Goal: Task Accomplishment & Management: Manage account settings

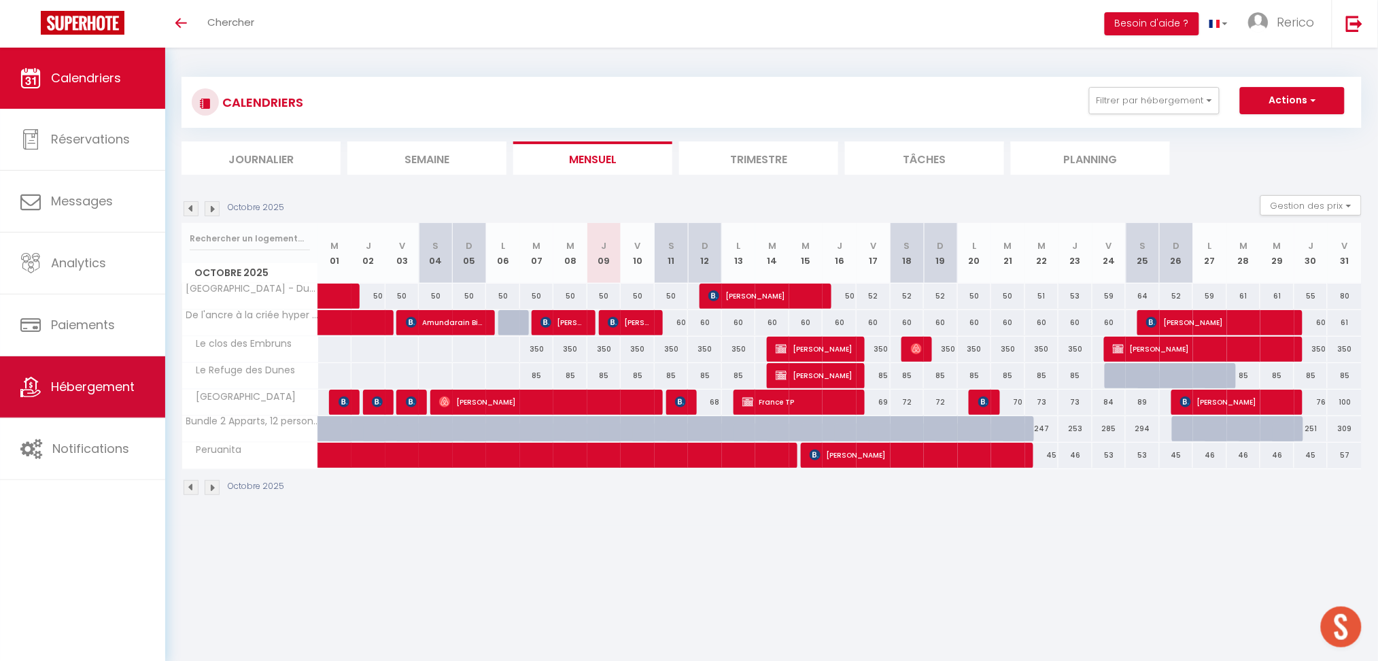
click at [133, 383] on span "Hébergement" at bounding box center [93, 386] width 84 height 17
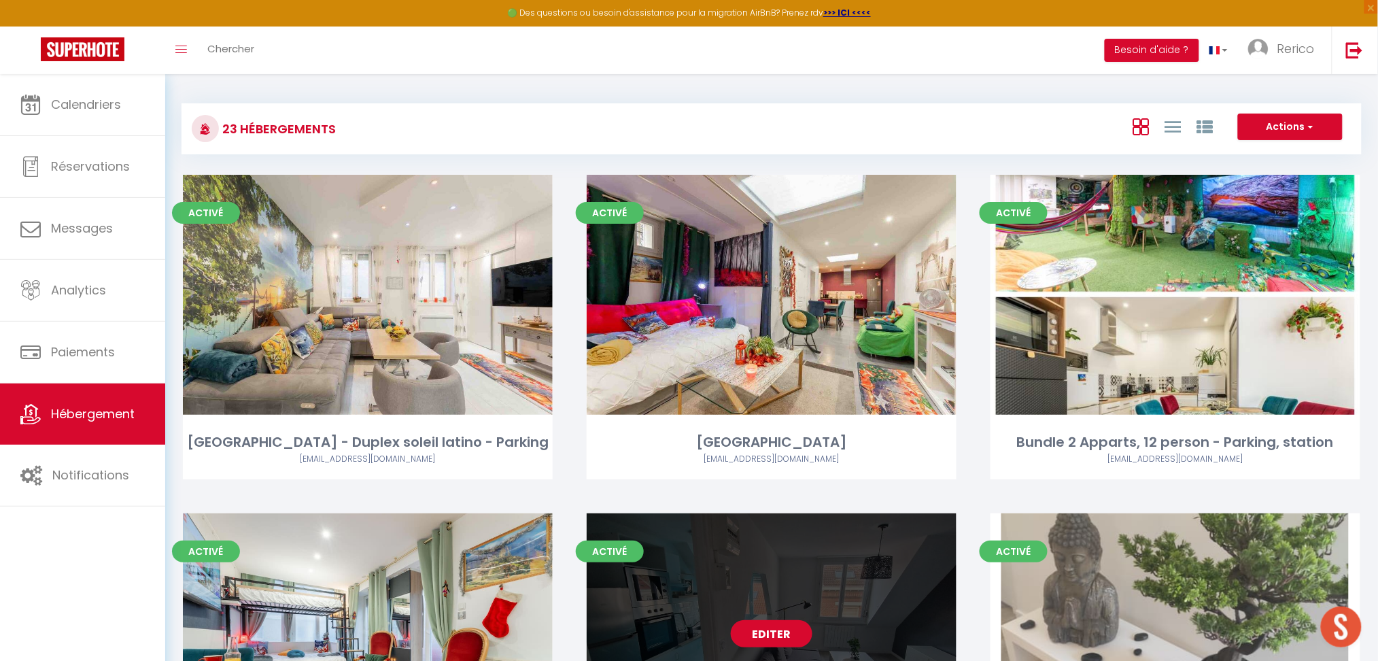
click at [768, 632] on link "Editer" at bounding box center [772, 633] width 82 height 27
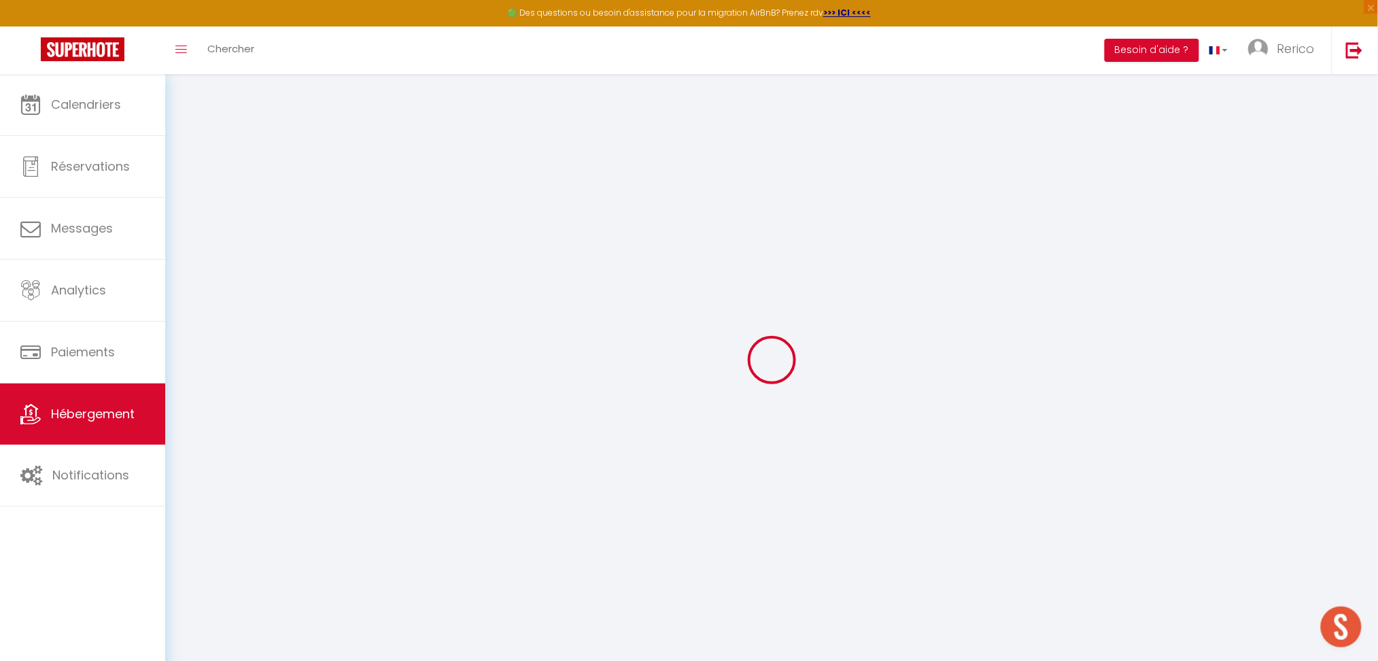
select select
type input "[EMAIL_ADDRESS][DOMAIN_NAME]"
checkbox input "true"
type input "L6GrVyFO78tXd92p4LqqZL0tuaknIPBuU2OAUkuG"
select select
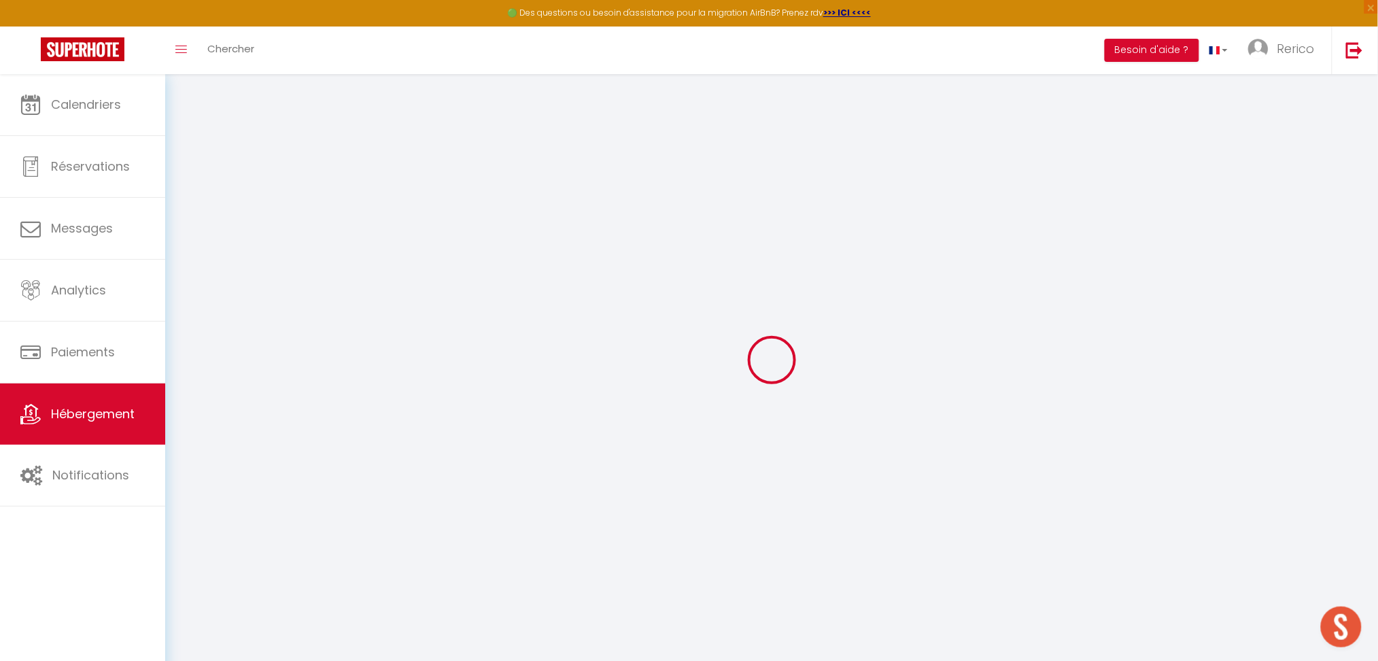
select select
checkbox input "false"
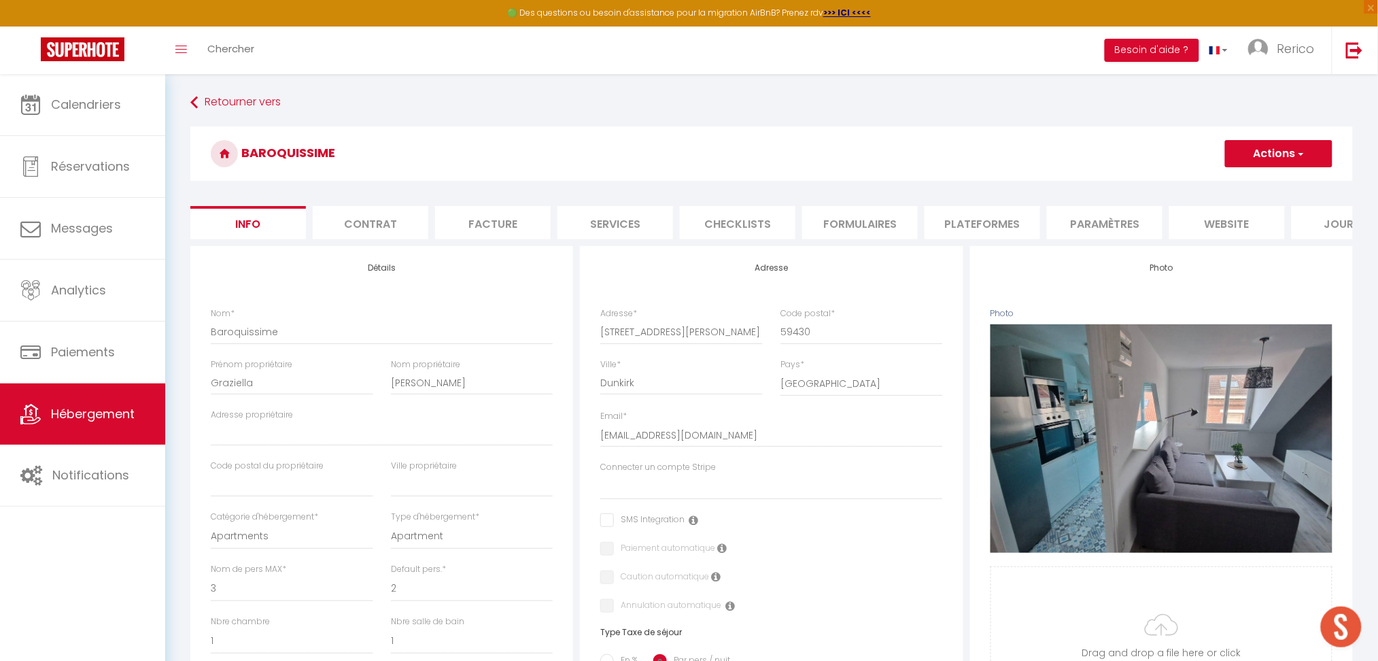
select select
checkbox input "false"
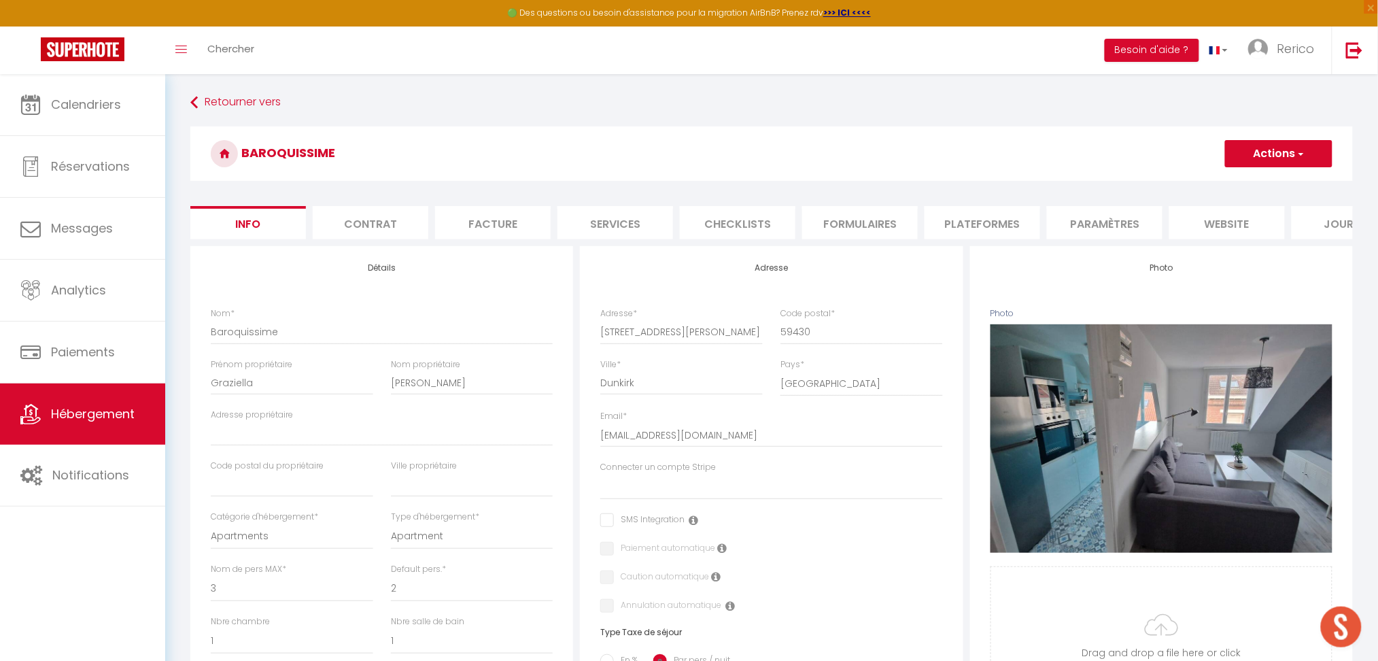
checkbox input "false"
click at [1101, 212] on li "Paramètres" at bounding box center [1105, 222] width 116 height 33
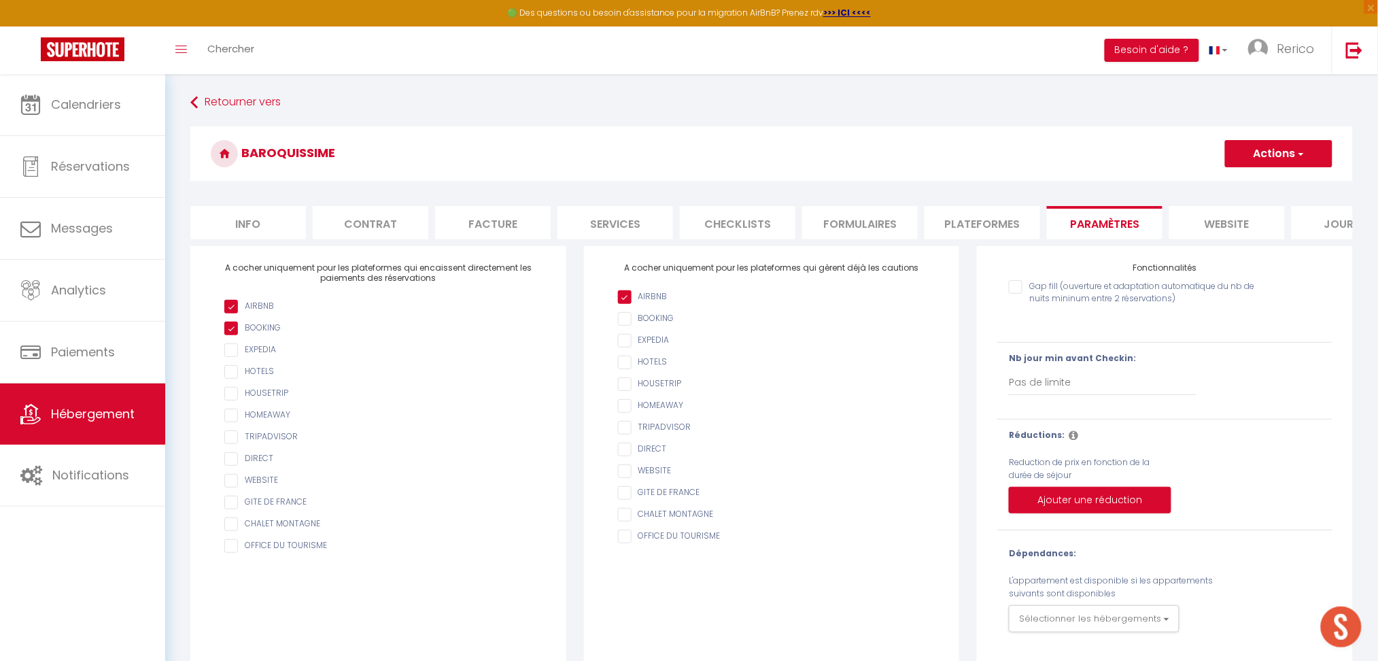
click at [601, 224] on li "Services" at bounding box center [616, 222] width 116 height 33
select select
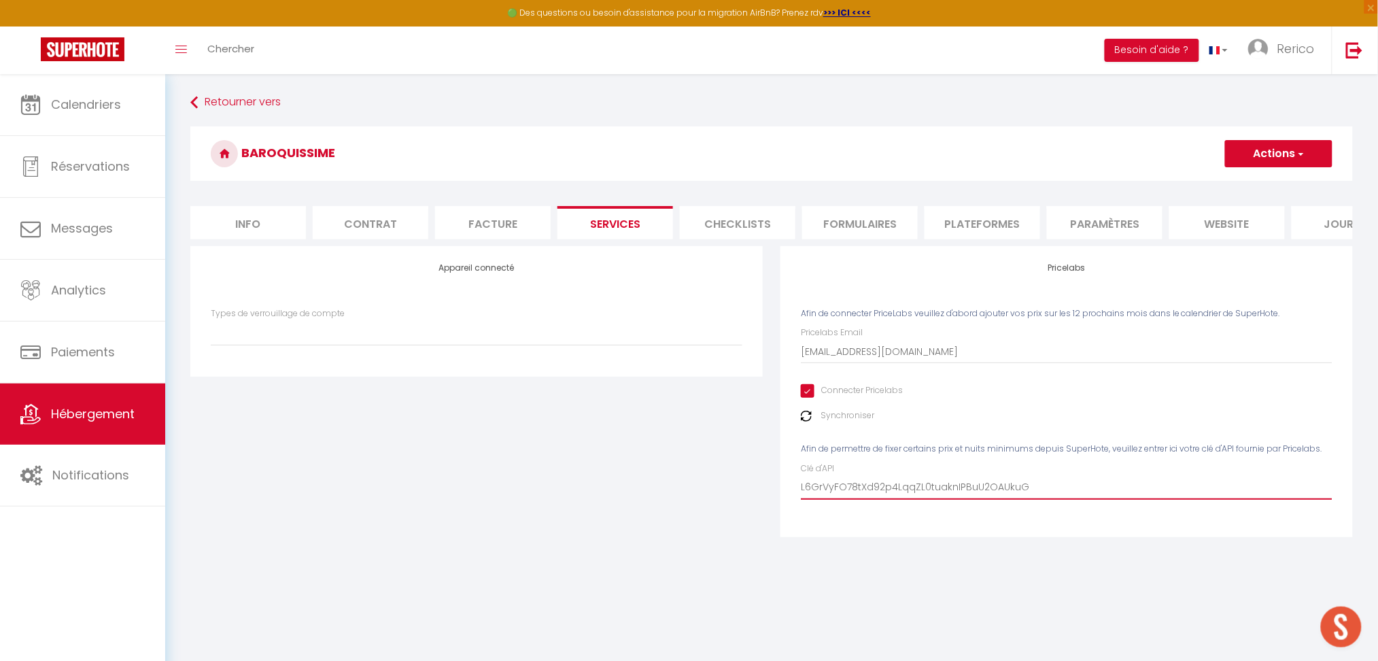
drag, startPoint x: 1061, startPoint y: 504, endPoint x: 656, endPoint y: 500, distance: 406.0
click at [656, 500] on div "Appareil connecté Types de verrouillage de compte Nuki Pricelabs Afin de connec…" at bounding box center [772, 400] width 1180 height 309
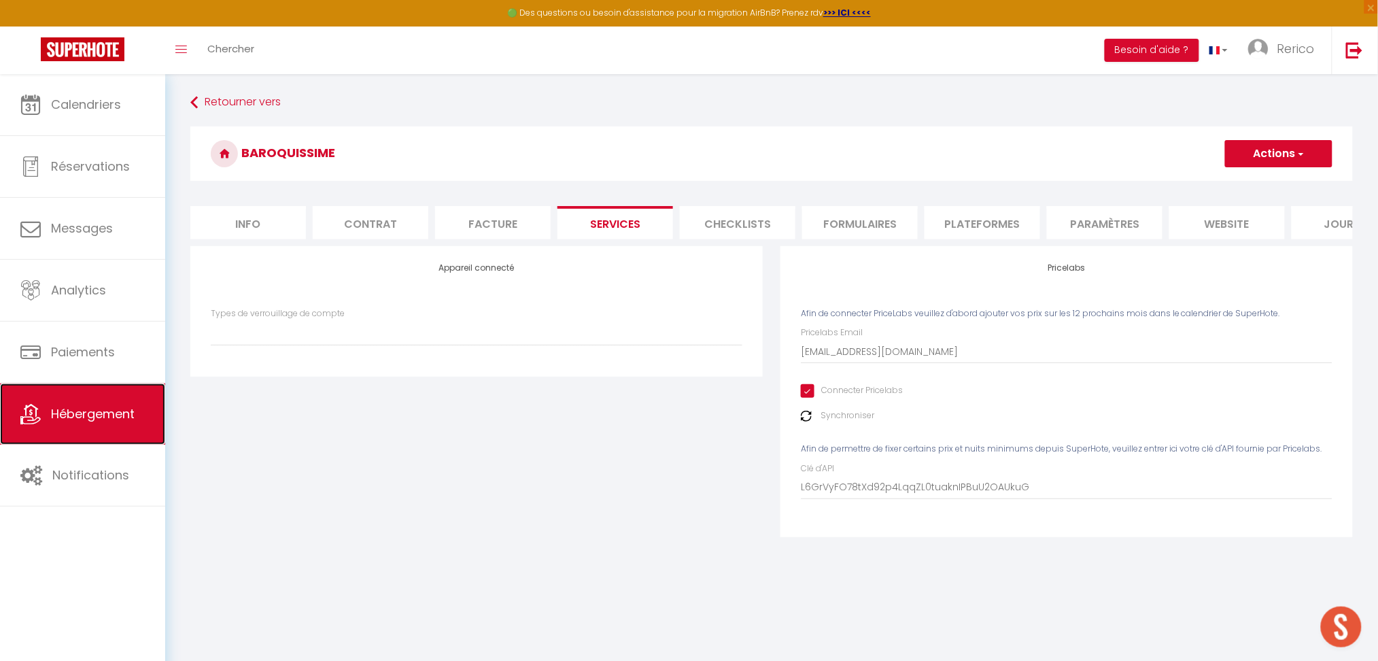
click at [80, 422] on span "Hébergement" at bounding box center [93, 413] width 84 height 17
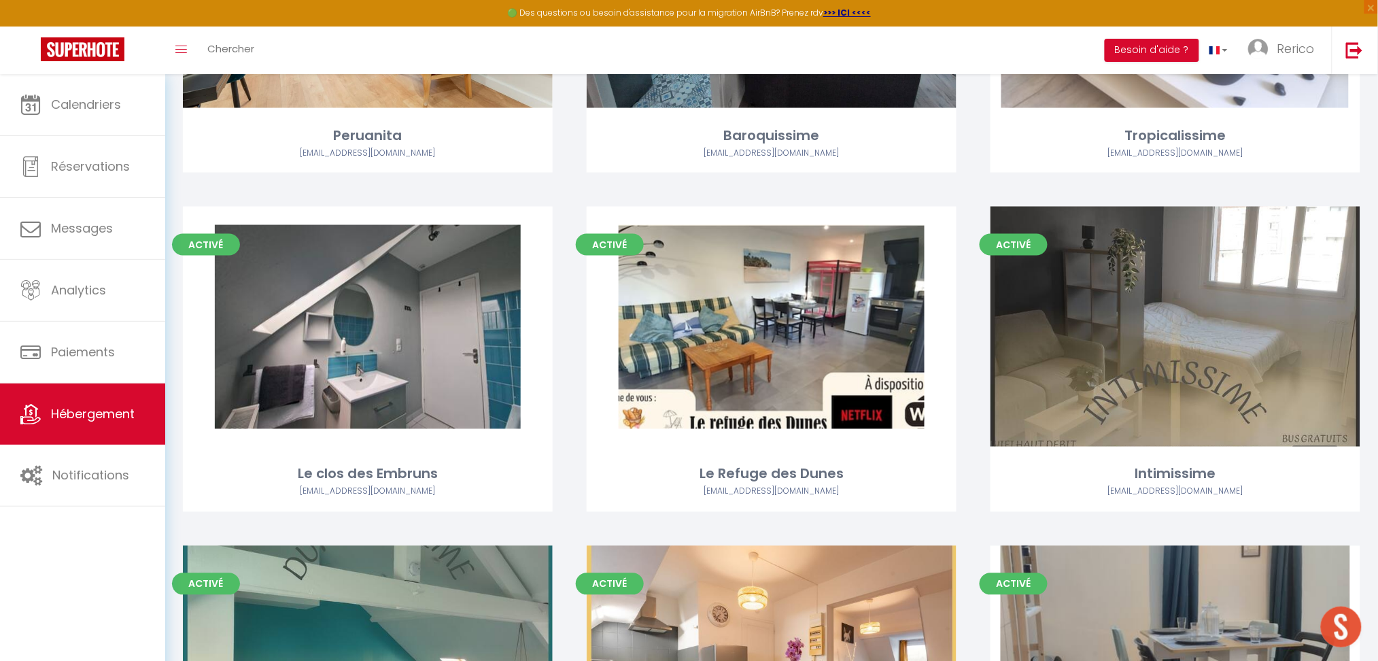
scroll to position [651, 0]
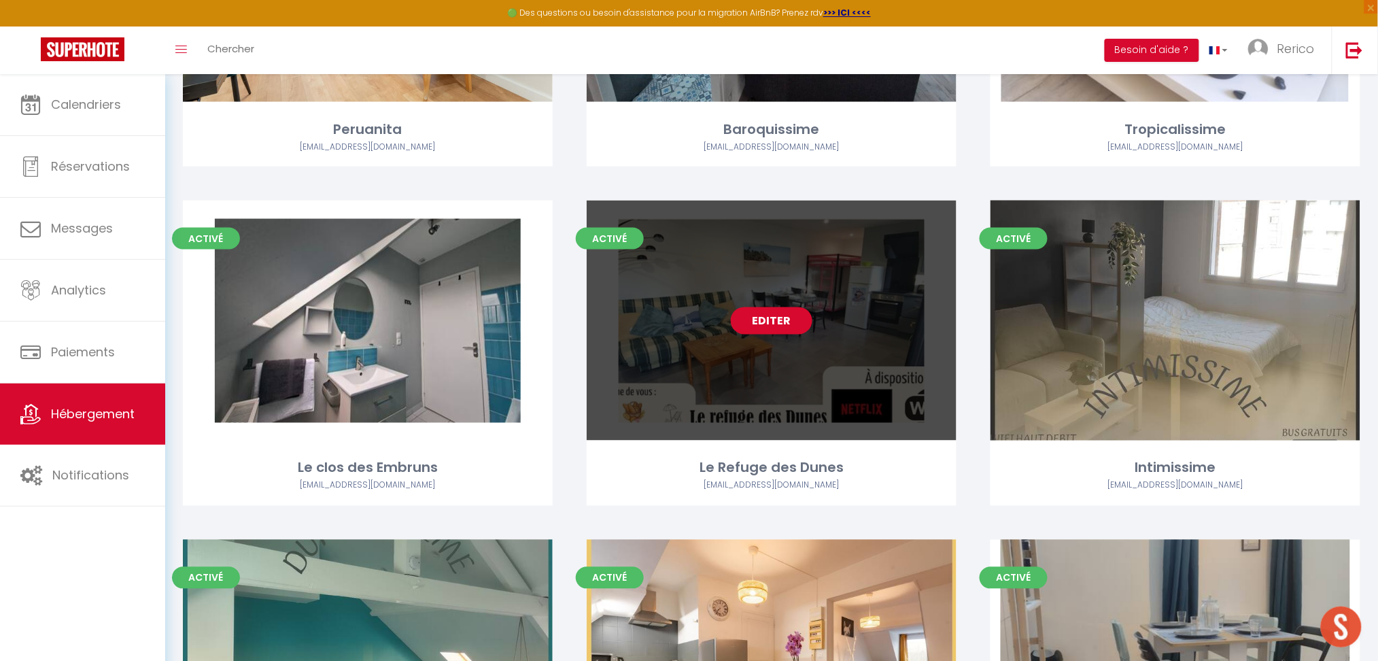
click at [758, 309] on link "Editer" at bounding box center [772, 320] width 82 height 27
select select "3"
select select "2"
select select "1"
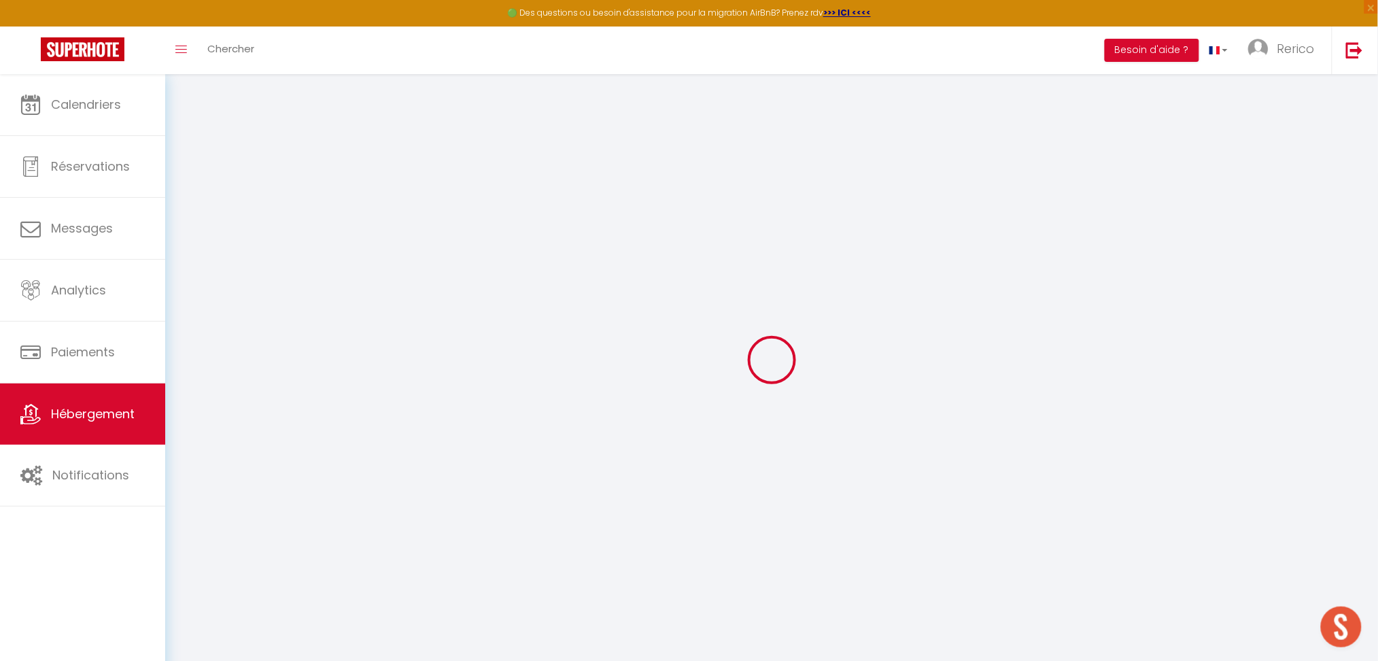
select select
checkbox input "false"
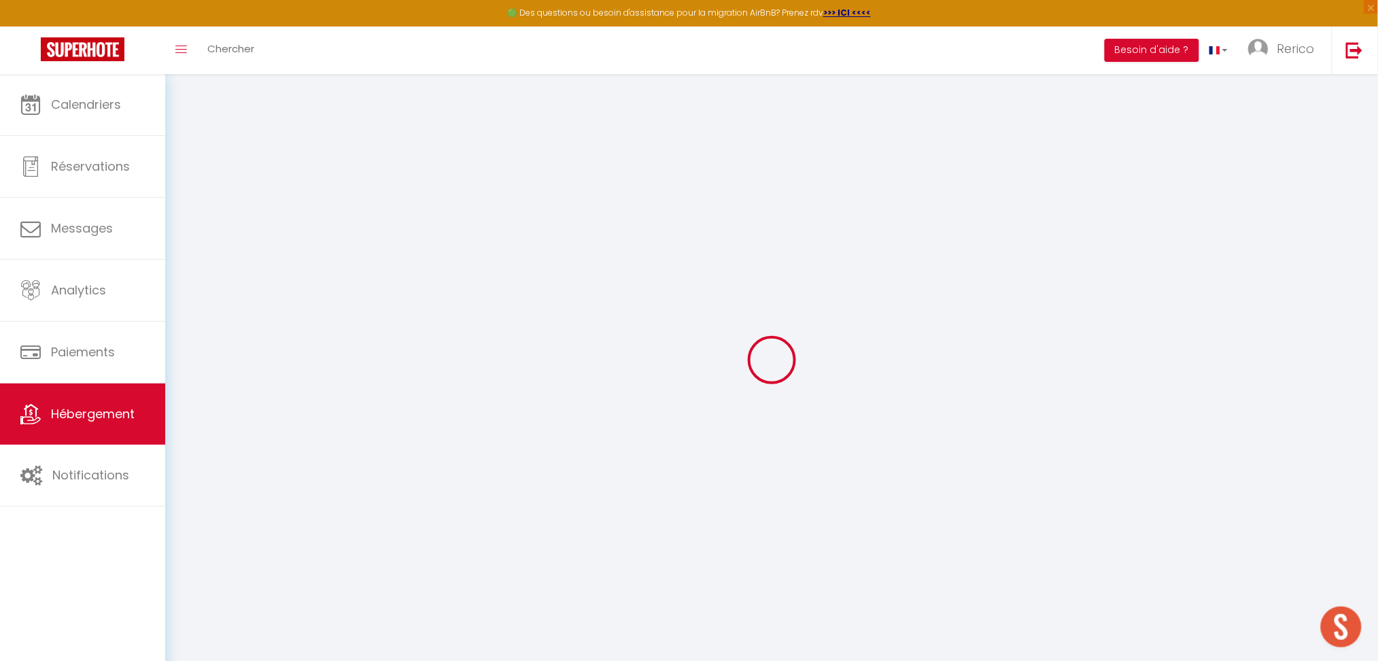
checkbox input "false"
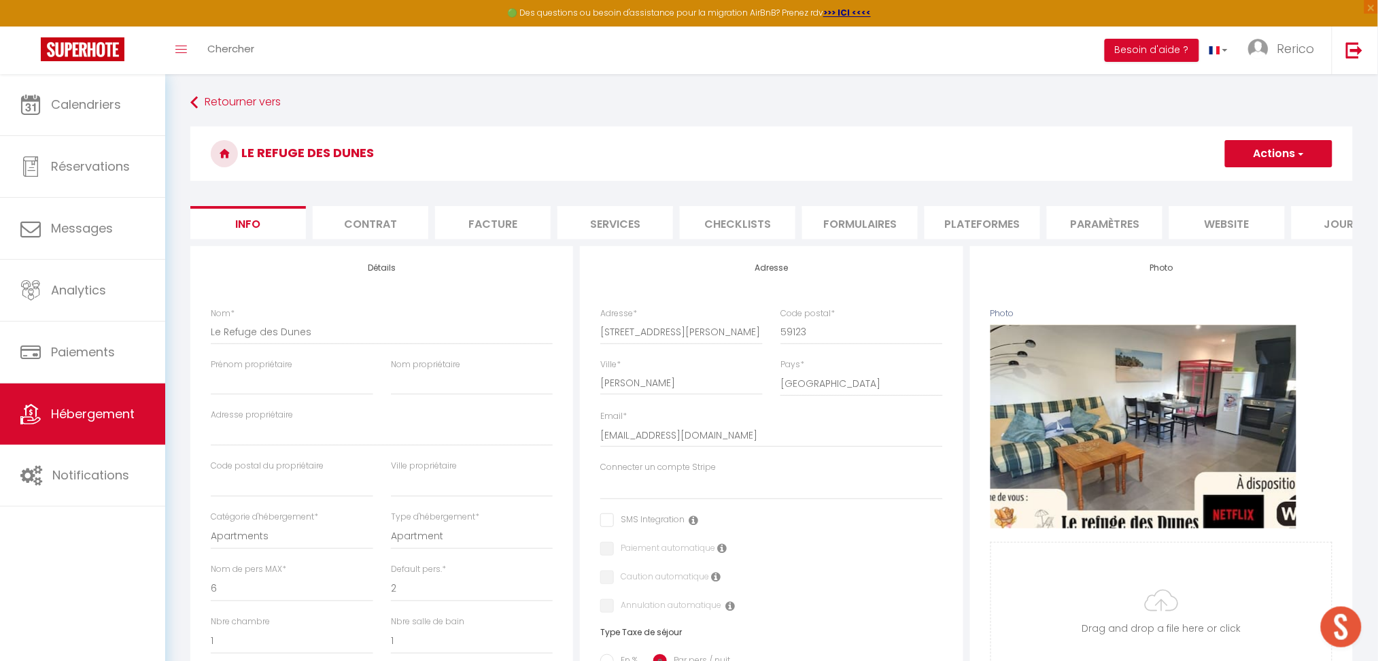
select select
checkbox input "false"
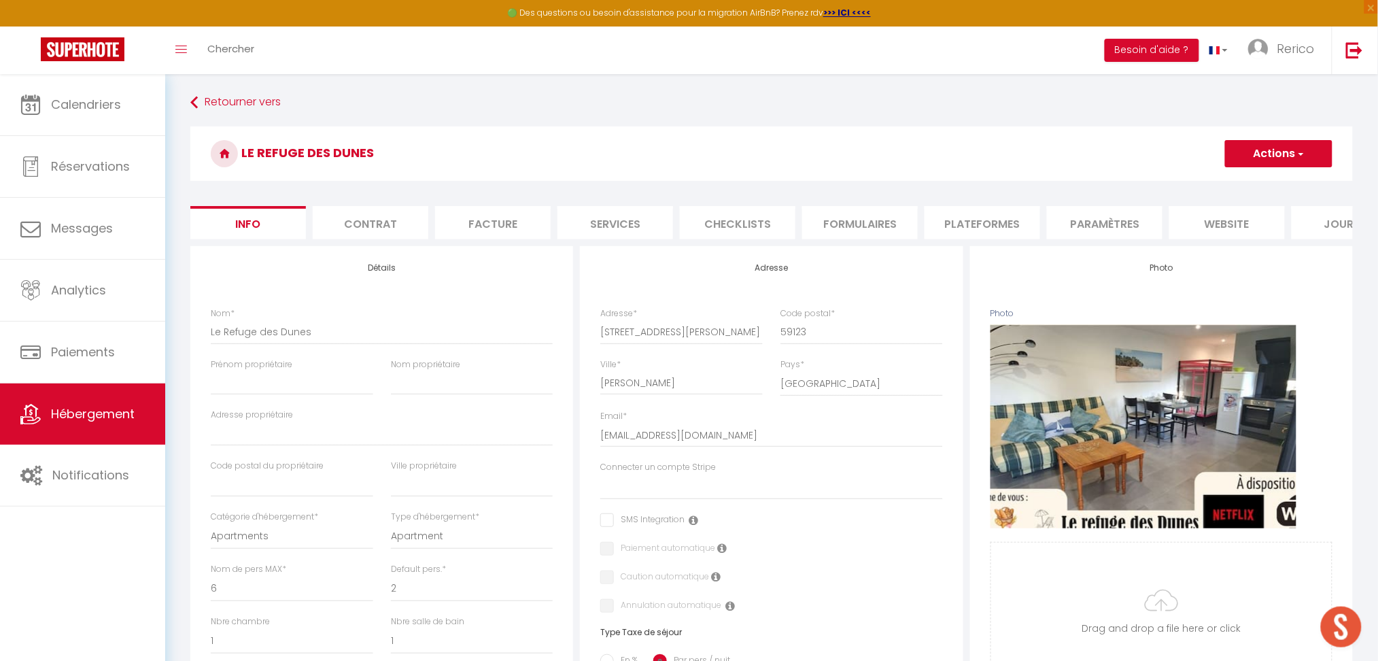
click at [613, 234] on li "Services" at bounding box center [616, 222] width 116 height 33
select select
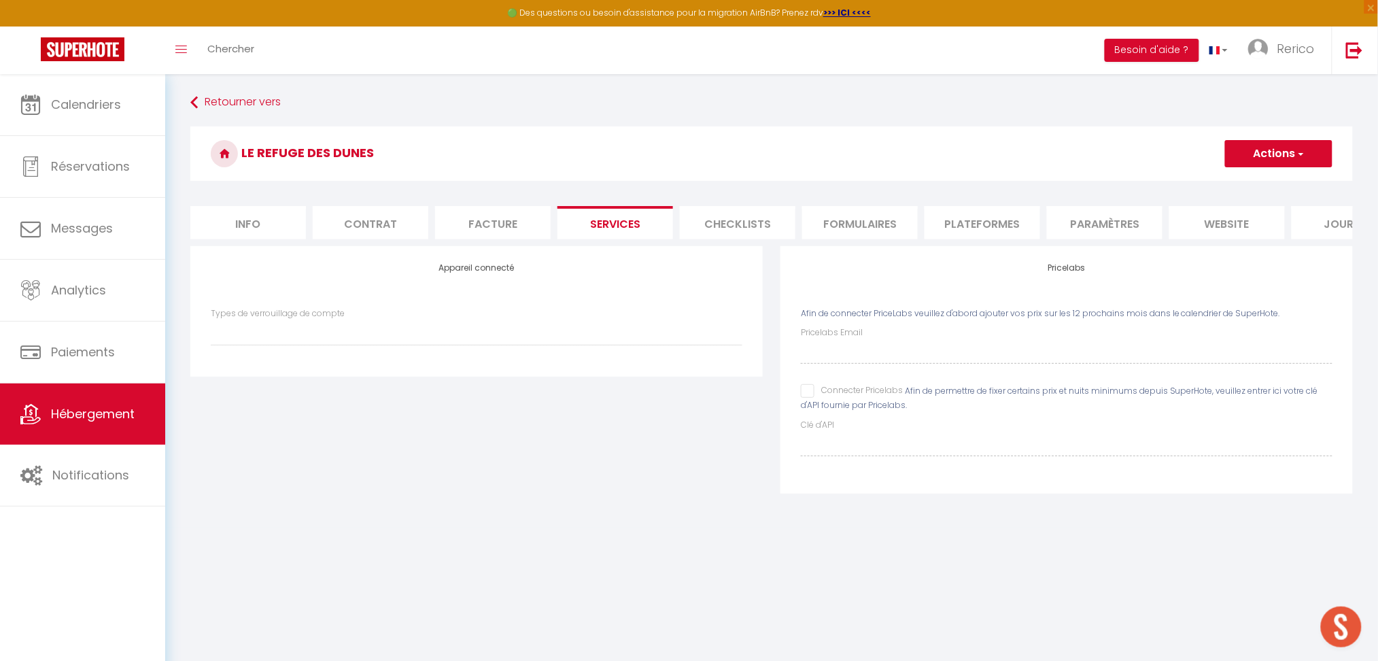
click at [807, 398] on input "Connecter Pricelabs" at bounding box center [852, 391] width 102 height 14
checkbox input "true"
select select
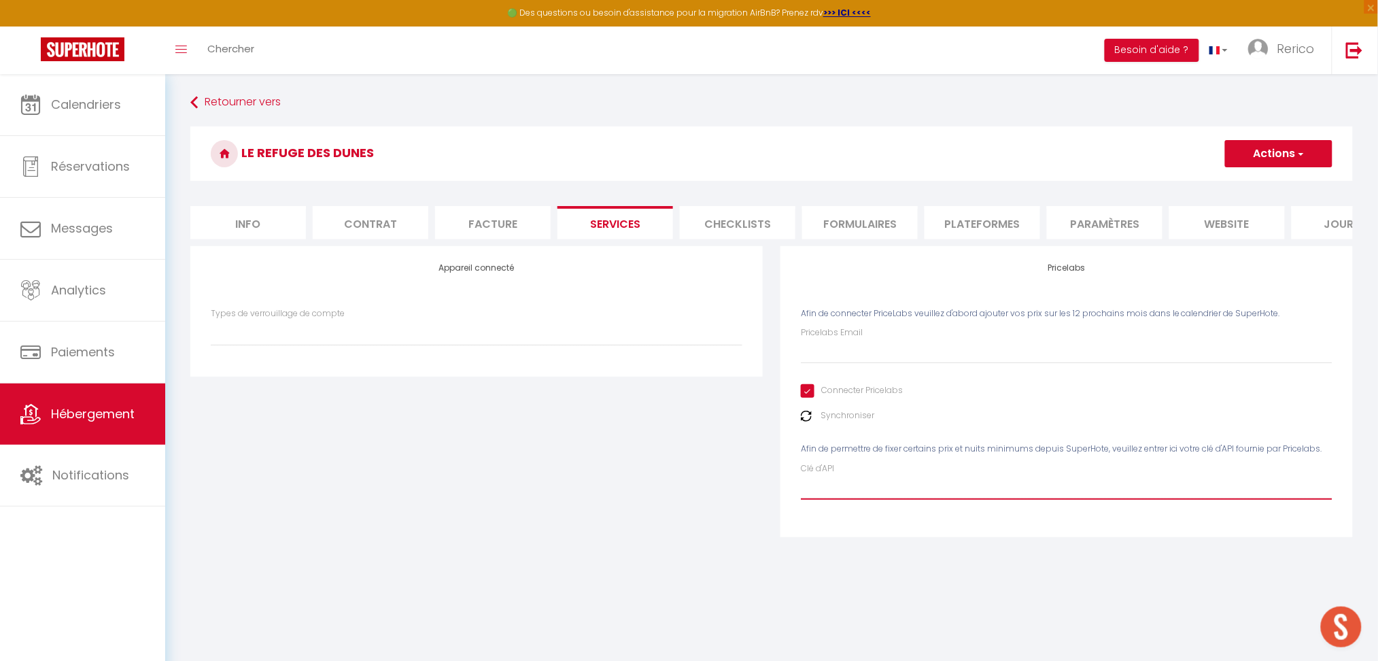
click at [844, 493] on input "Clé d'API" at bounding box center [1067, 487] width 532 height 24
paste input "L6GrVyFO78tXd92p4LqqZL0tuaknIPBuU2OAUkuG"
type input "L6GrVyFO78tXd92p4LqqZL0tuaknIPBuU2OAUkuG"
select select
type input "L6GrVyFO78tXd92p4LqqZL0tuaknIPBuU2OAUkuG"
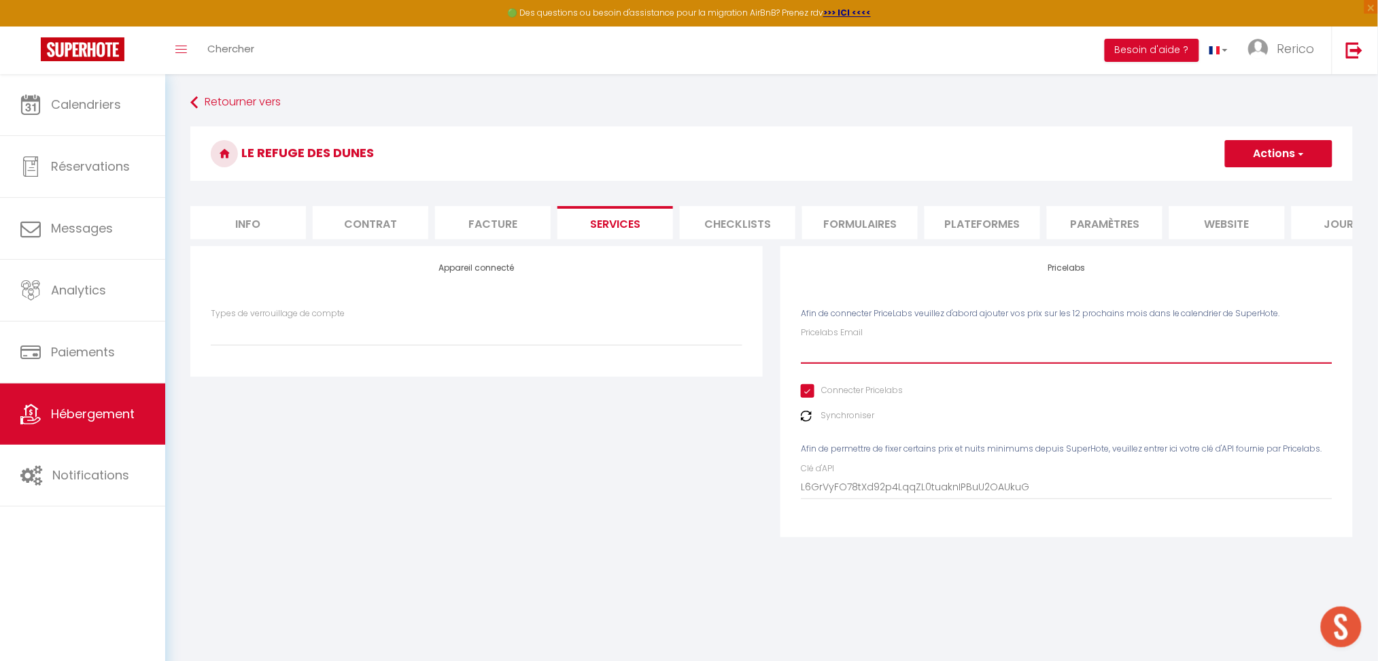
click at [868, 364] on input "Pricelabs Email" at bounding box center [1067, 351] width 532 height 24
type input "s"
select select
type input "sd"
select select
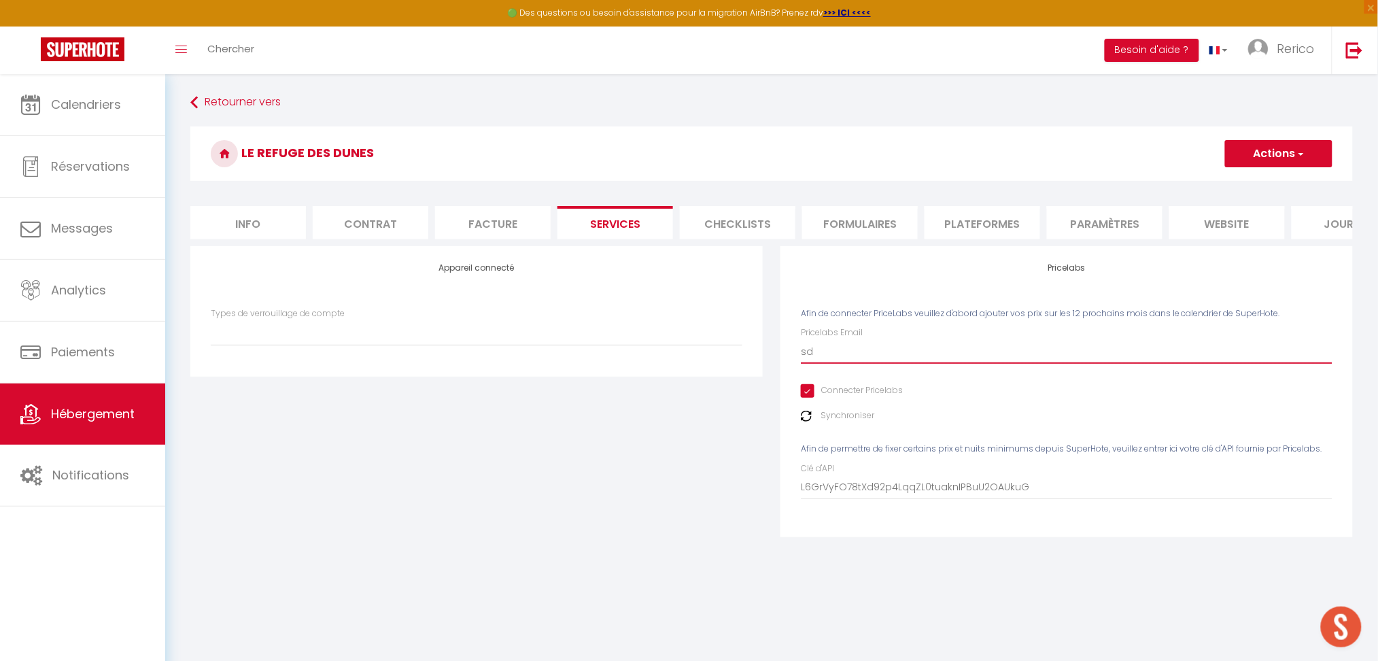
type input "sde"
select select
type input "sdes"
select select
type input "sdesa"
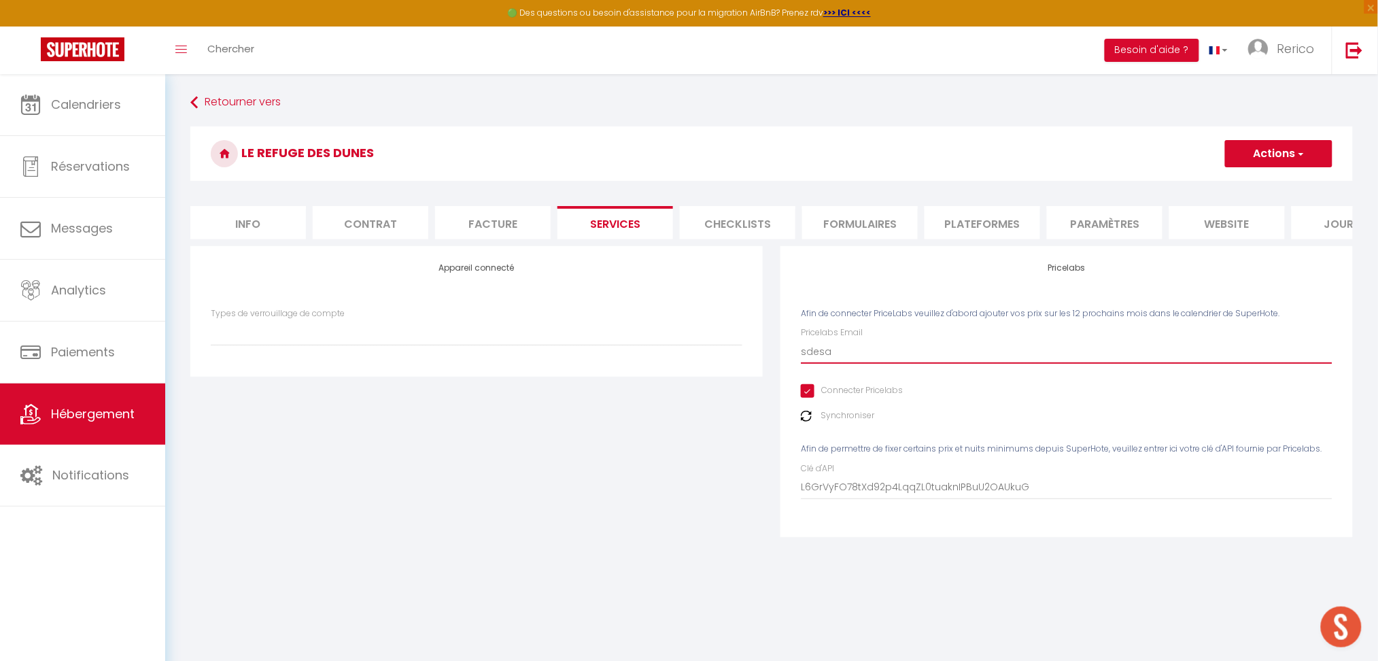
select select
type input "sdesag"
select select
type input "sdesagh"
select select
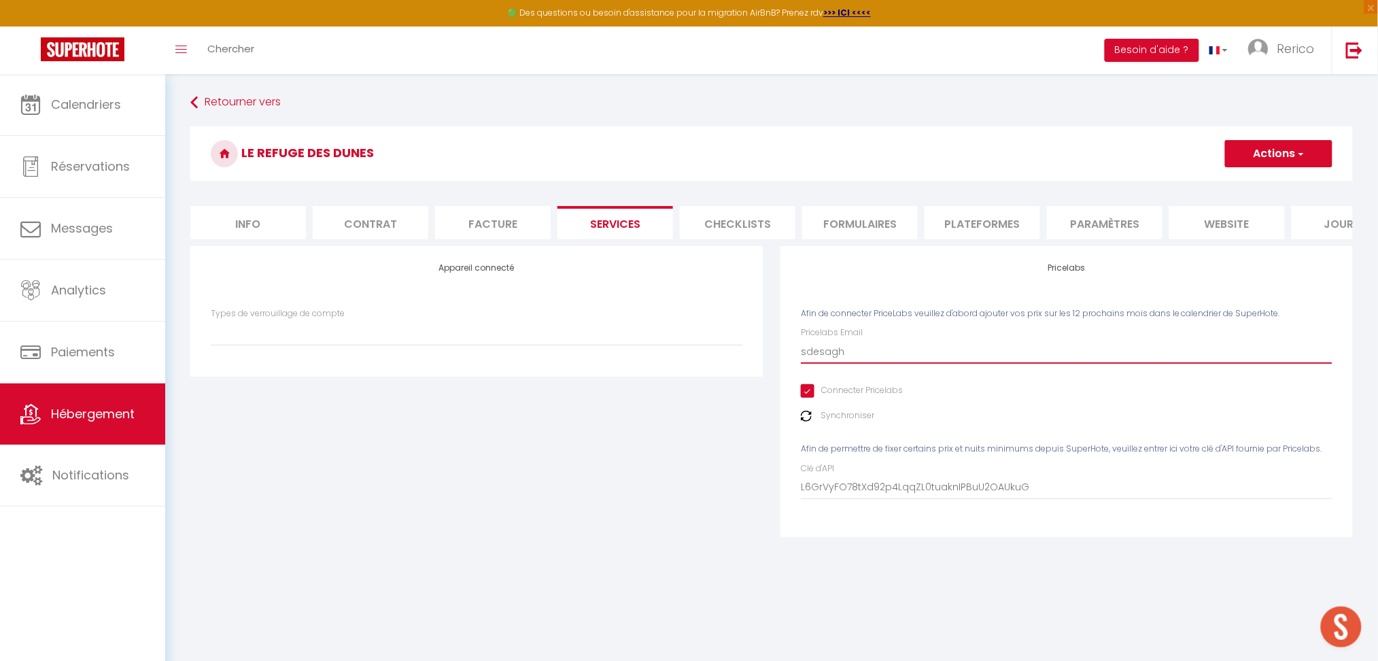
type input "sdesaghe"
select select
type input "sdesaghe@"
select select
type input "sdesaghe@g"
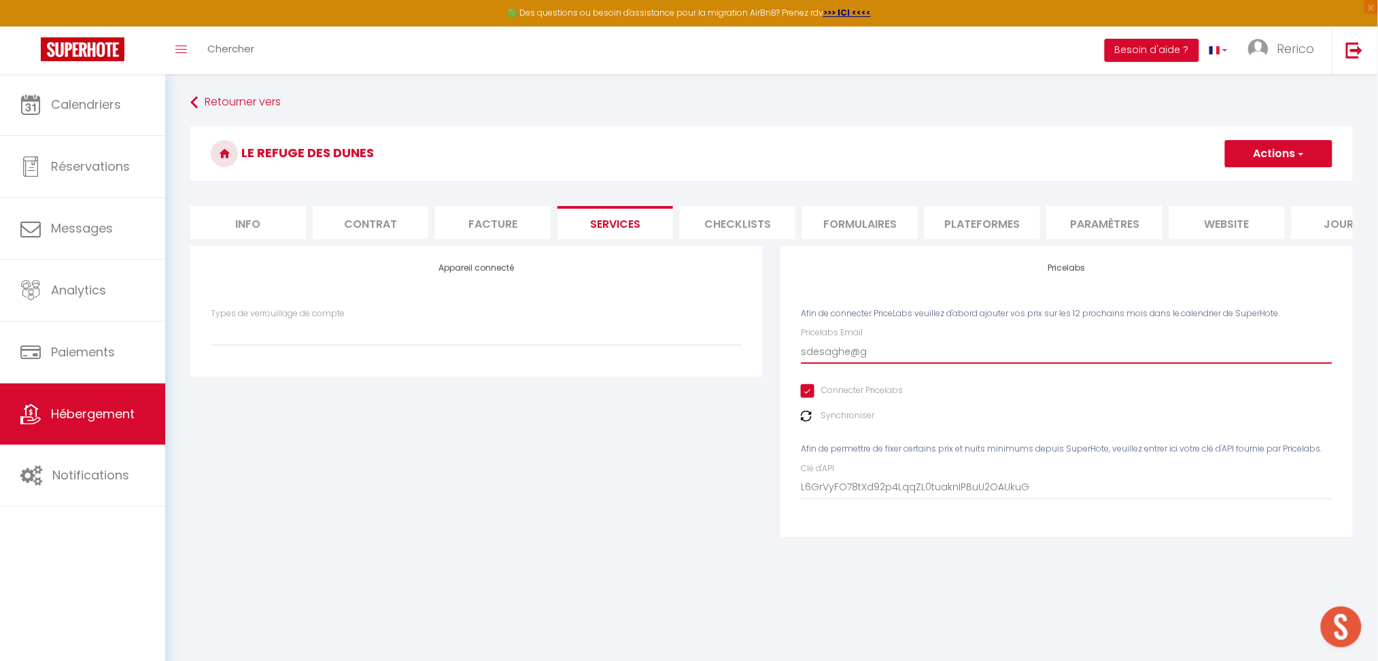
select select
type input "sdesaghe@gm"
select select
type input "sdesaghe@gma"
select select
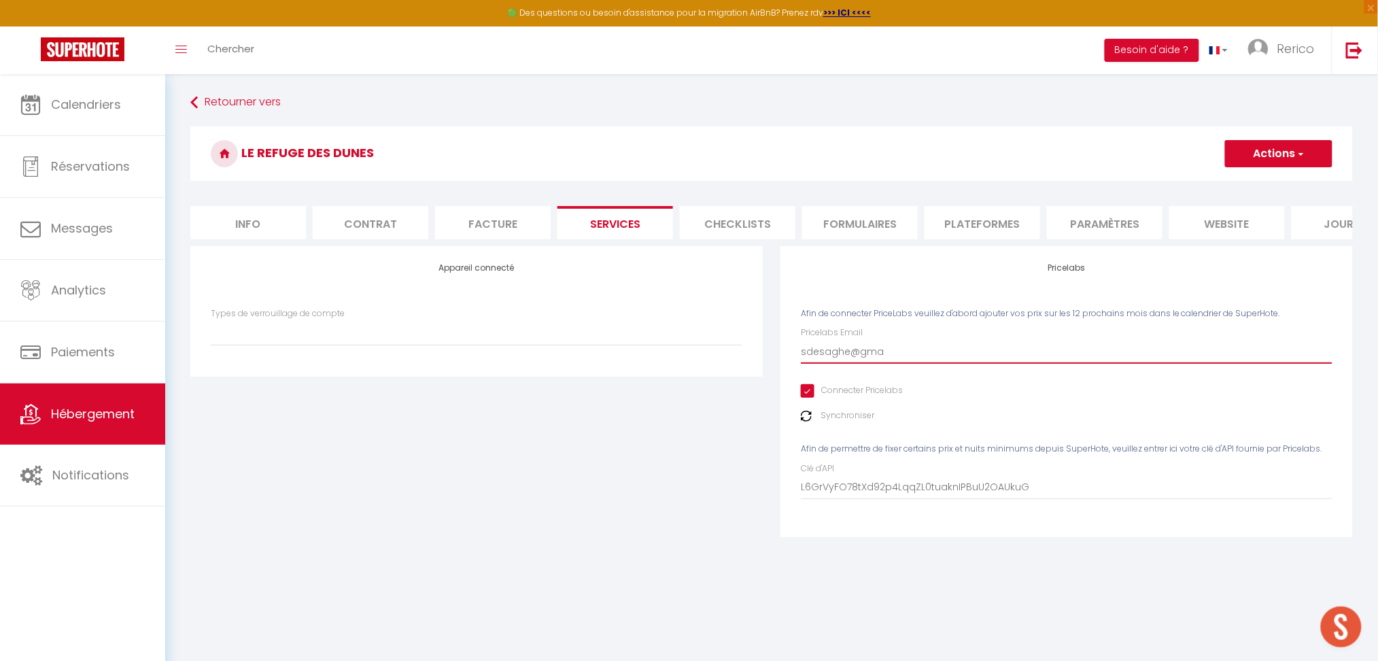
type input "sdesaghe@gmai"
select select
type input "[EMAIL_ADDRESS]"
select select
type input "[EMAIL_ADDRESS]."
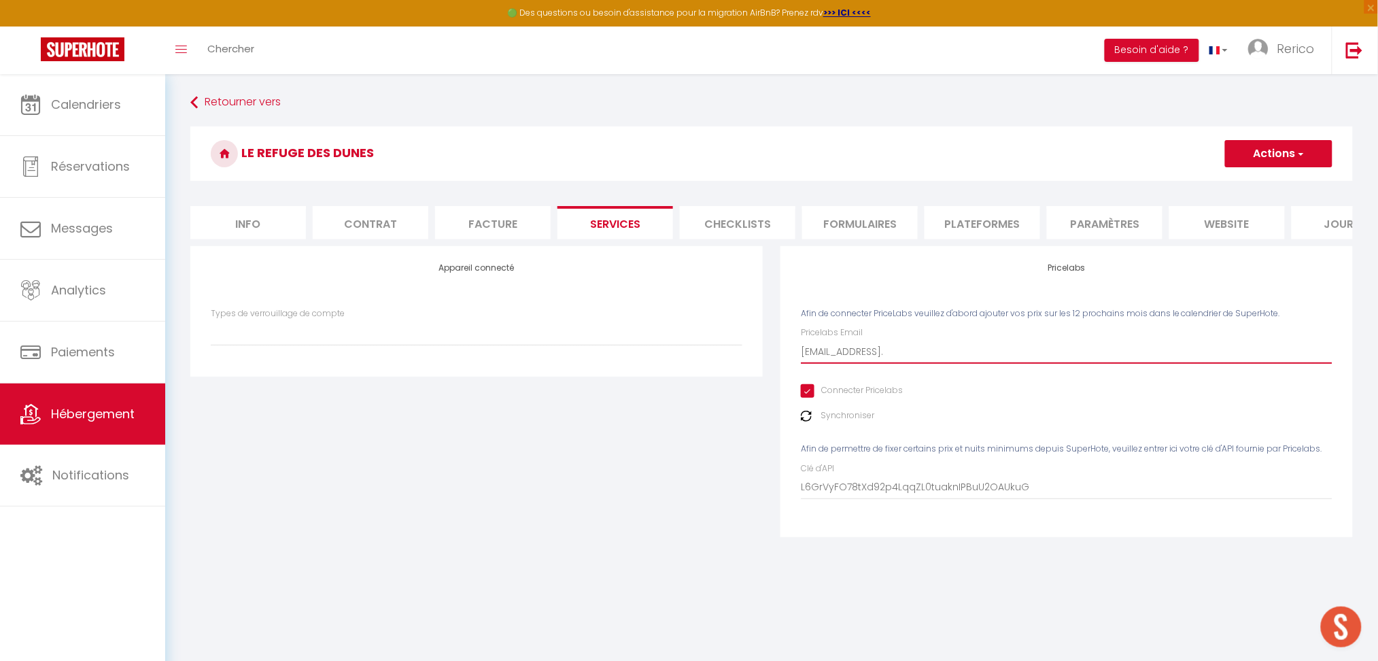
select select
type input "sdesaghe@gmail.c"
select select
type input "[EMAIL_ADDRESS][DOMAIN_NAME]"
select select
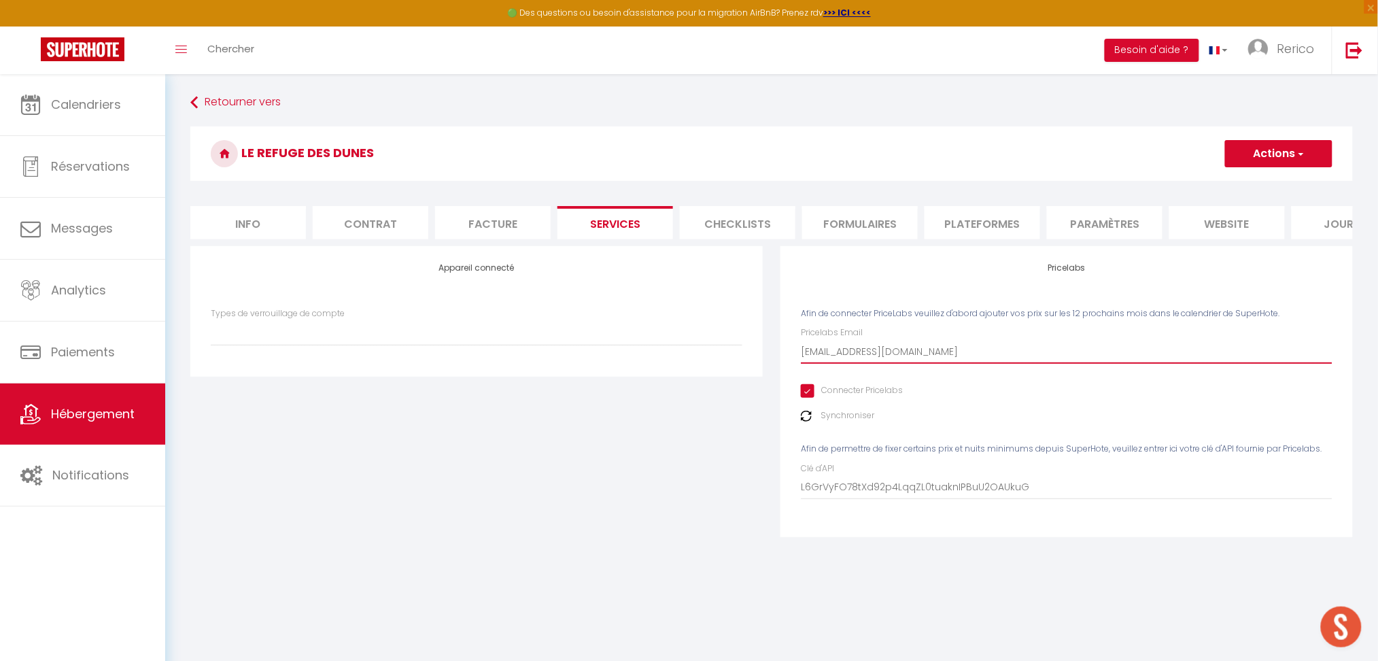
type input "[EMAIL_ADDRESS][DOMAIN_NAME]"
select select
drag, startPoint x: 967, startPoint y: 365, endPoint x: 724, endPoint y: 379, distance: 243.1
click at [724, 379] on div "Appareil connecté Types de verrouillage de compte Nuki Pricelabs Afin de connec…" at bounding box center [772, 400] width 1180 height 309
type input "r"
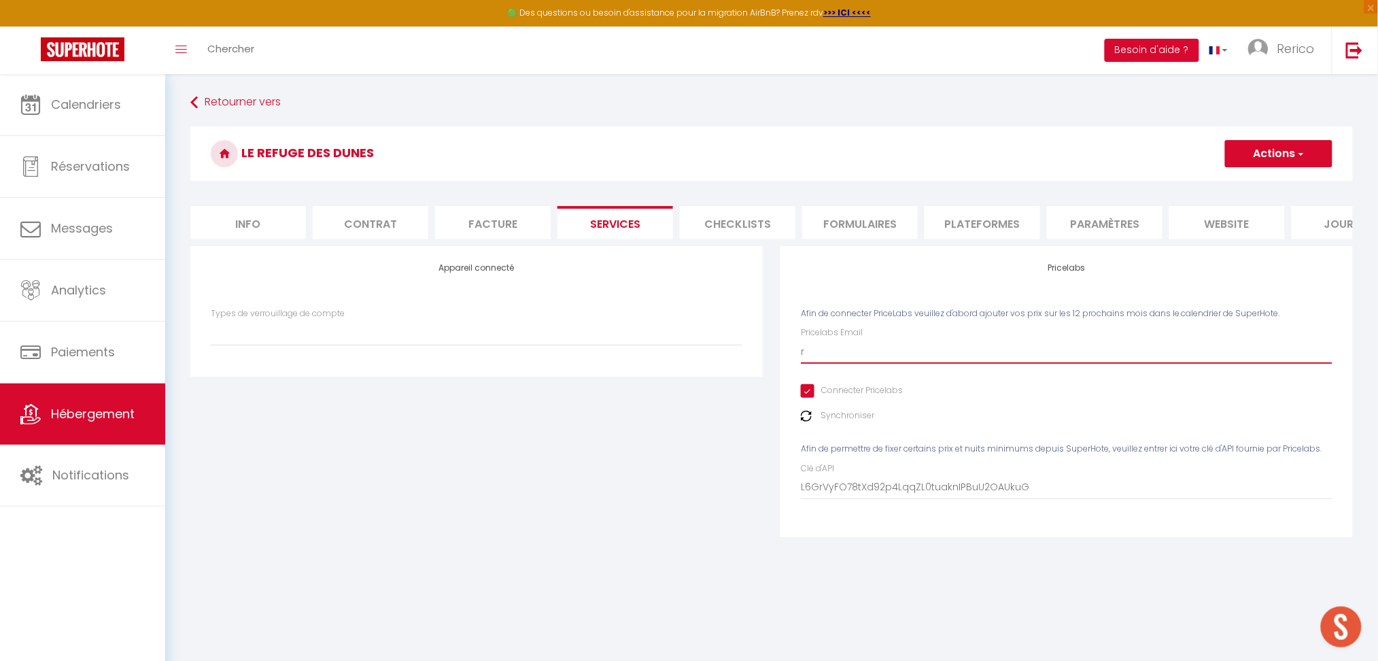
select select
type input "re"
select select
type input "rer"
select select
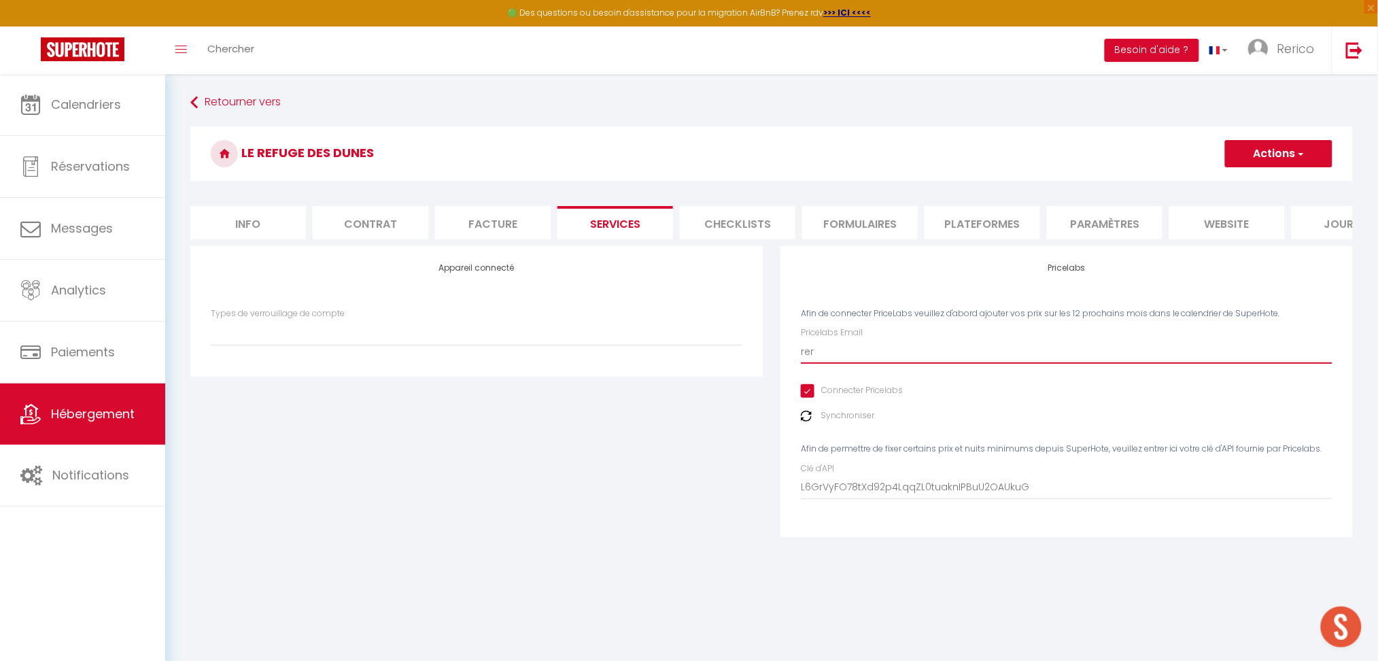
type input "reri"
select select
type input "reric"
select select
type input "rerico"
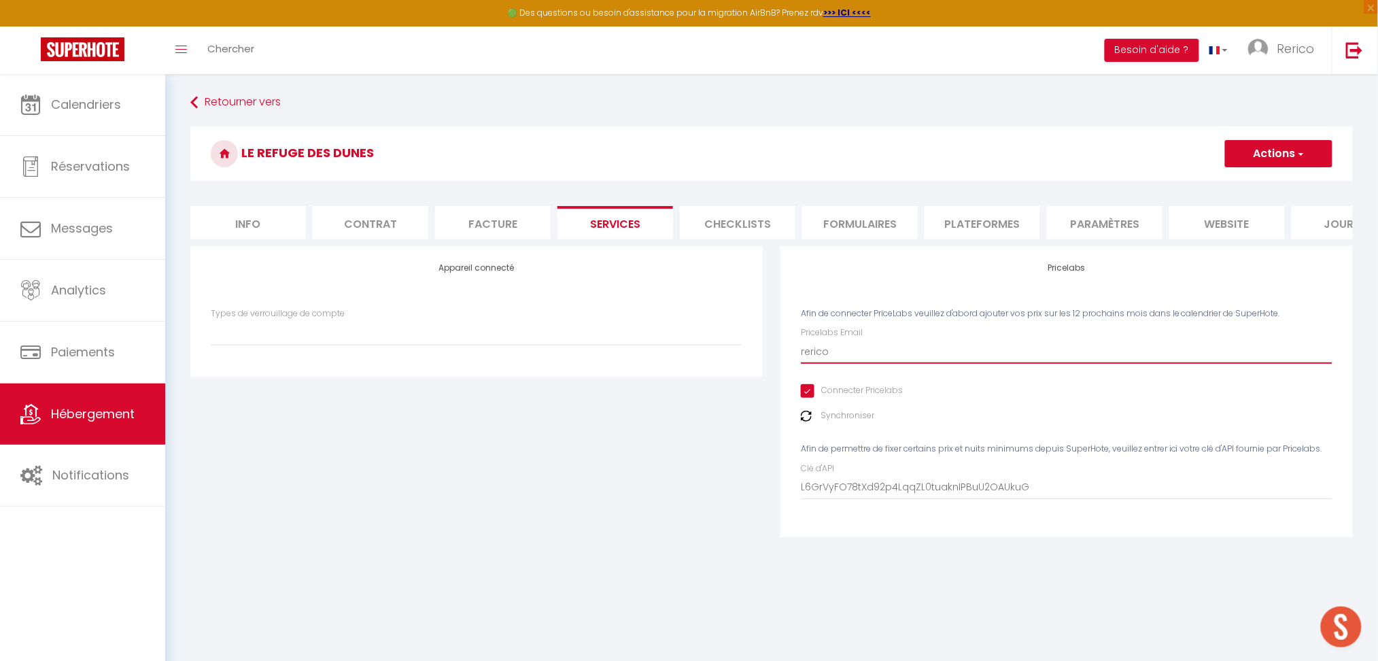
select select
type input "rericom"
select select
type input "rericoma"
select select
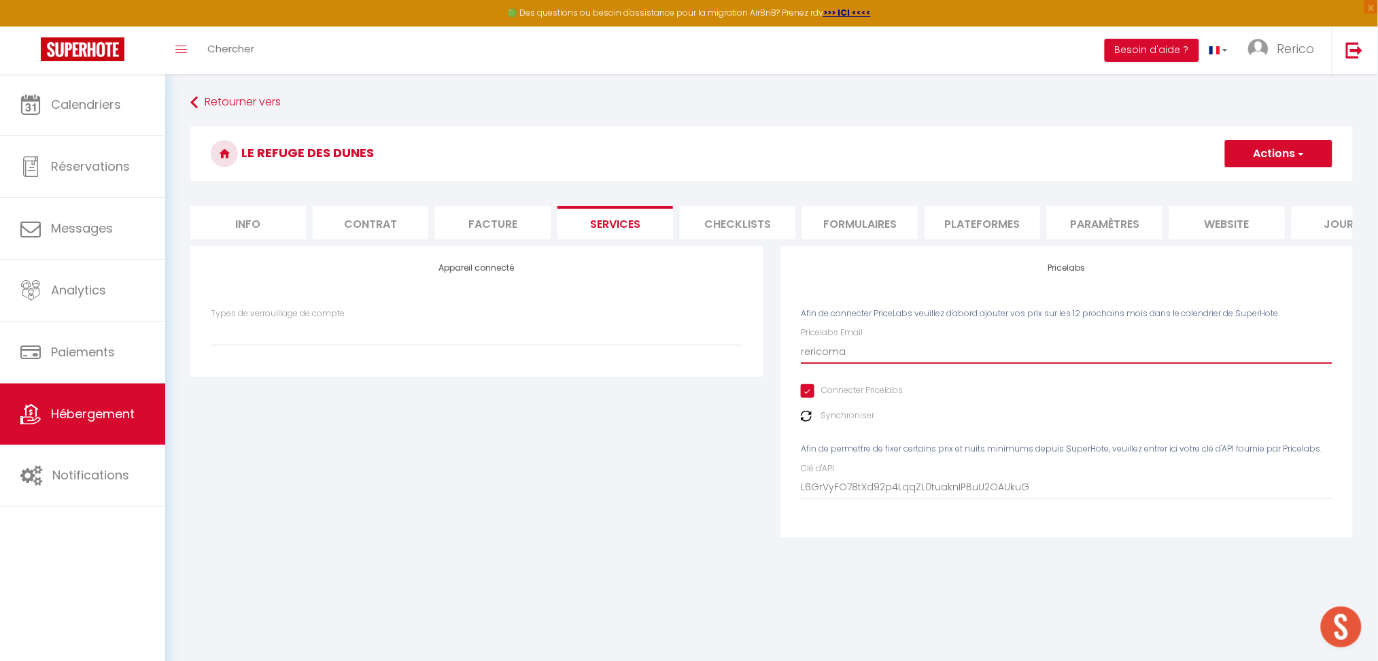
type input "rericoman"
select select
type input "rericomana"
select select
type input "rericomanag"
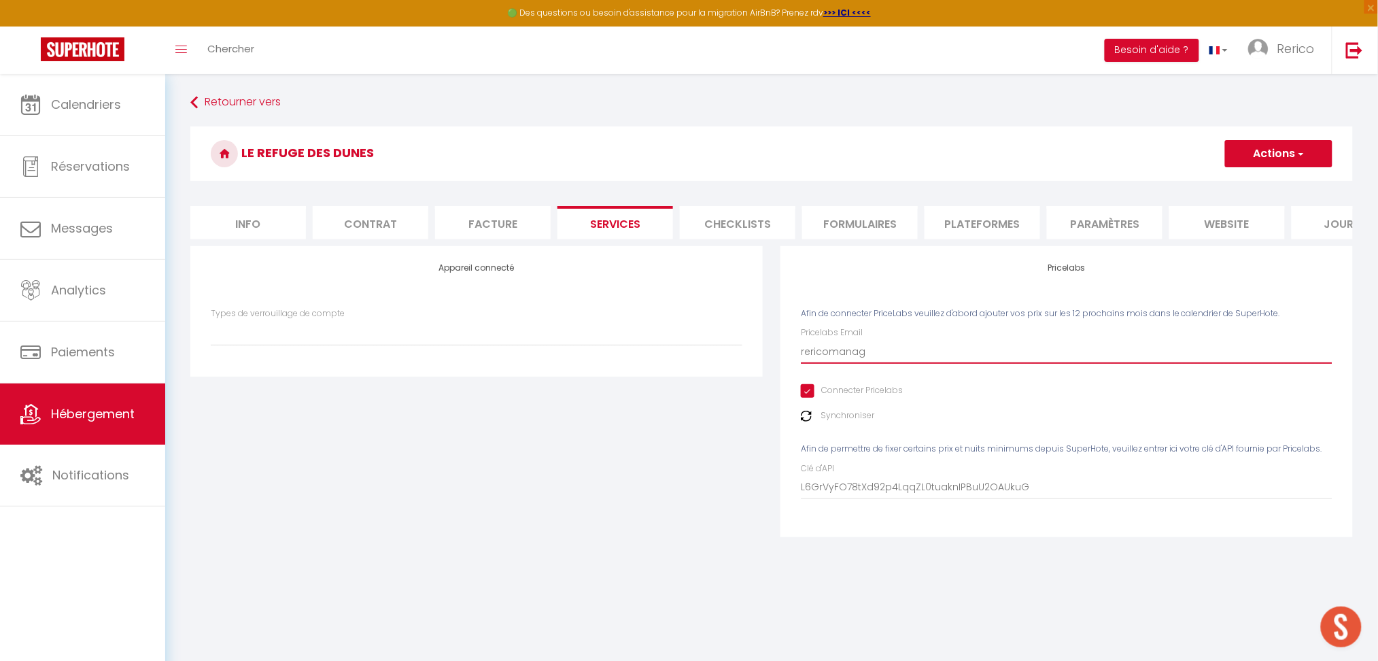
select select
type input "rericomanage"
select select
type input "rericomanagem"
select select
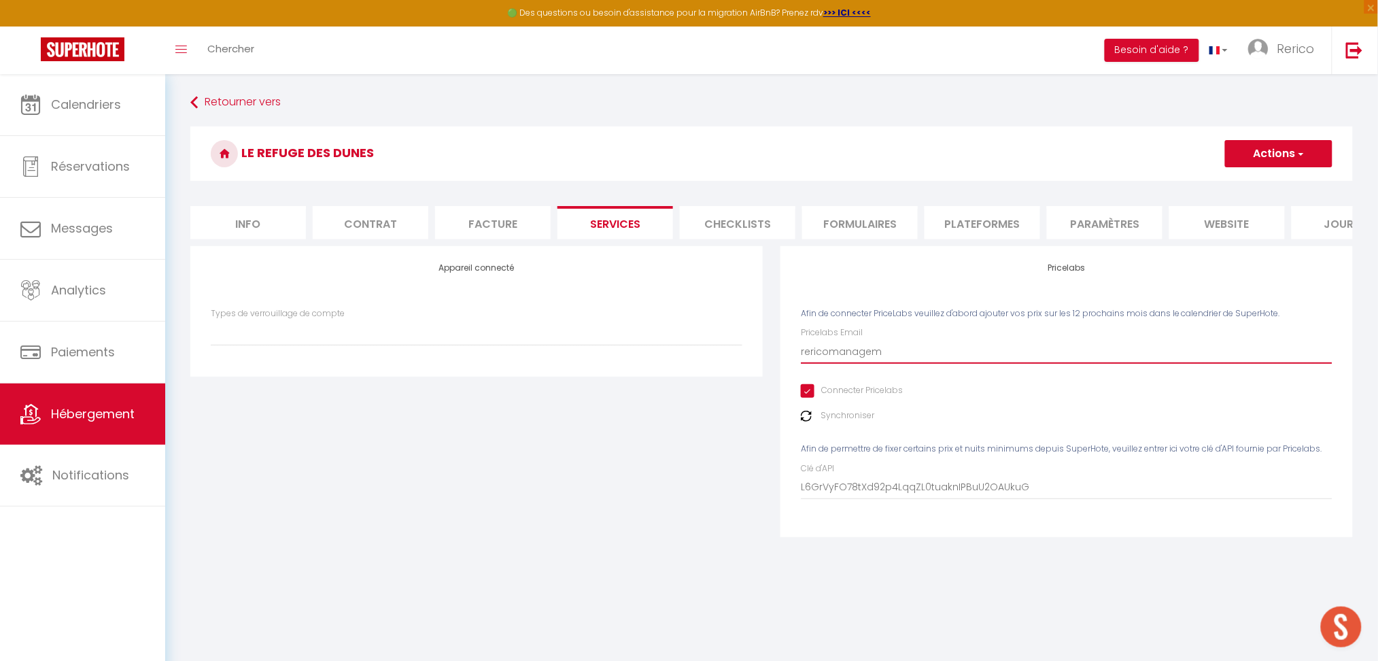
type input "rericomanageme"
select select
type input "rericomanagemen"
select select
type input "rericomanagement"
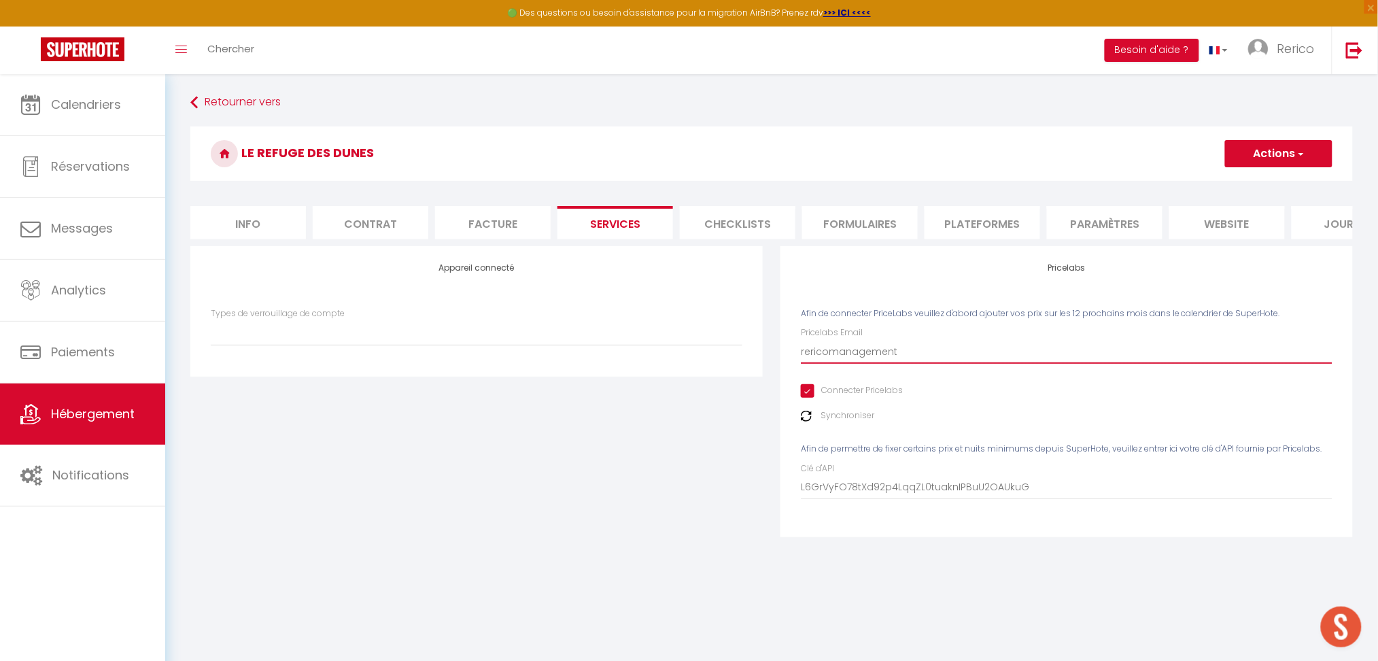
select select
type input "rericomanagement@"
select select
type input "rericomanagement@g"
select select
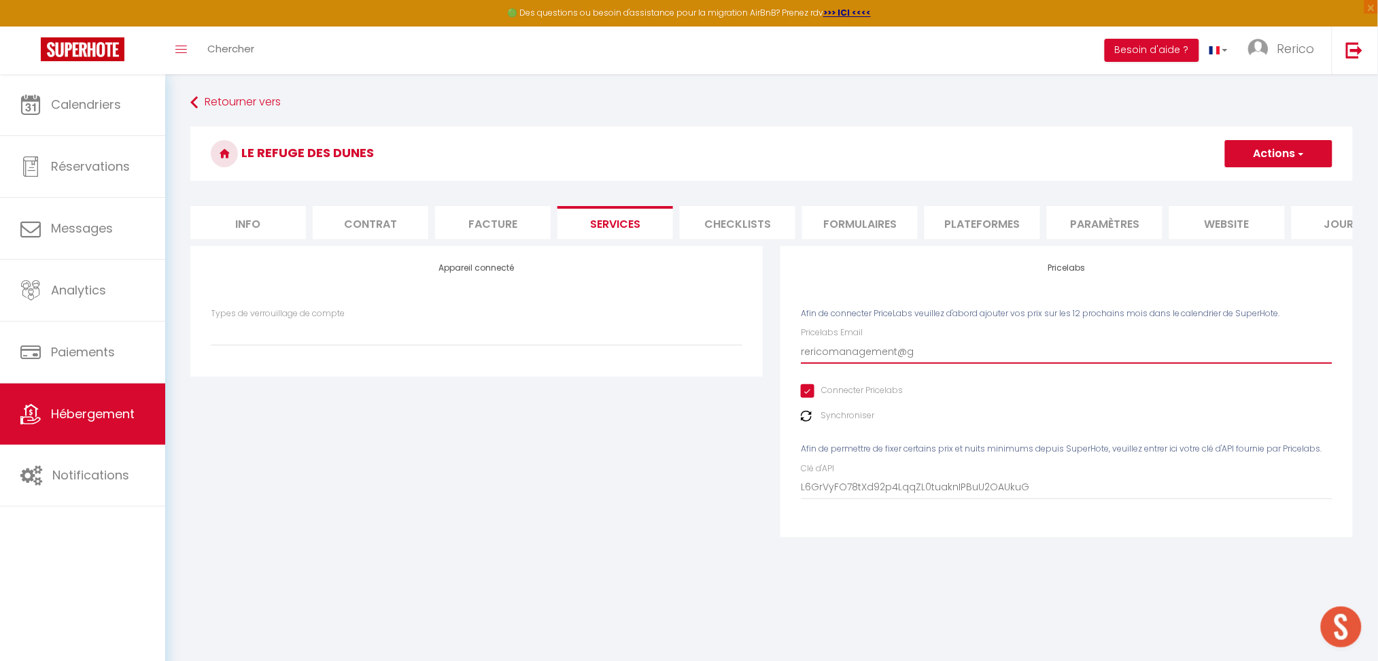
type input "rericomanagement@gm"
select select
type input "rericomanagement@gma"
select select
type input "rericomanagement@gmai"
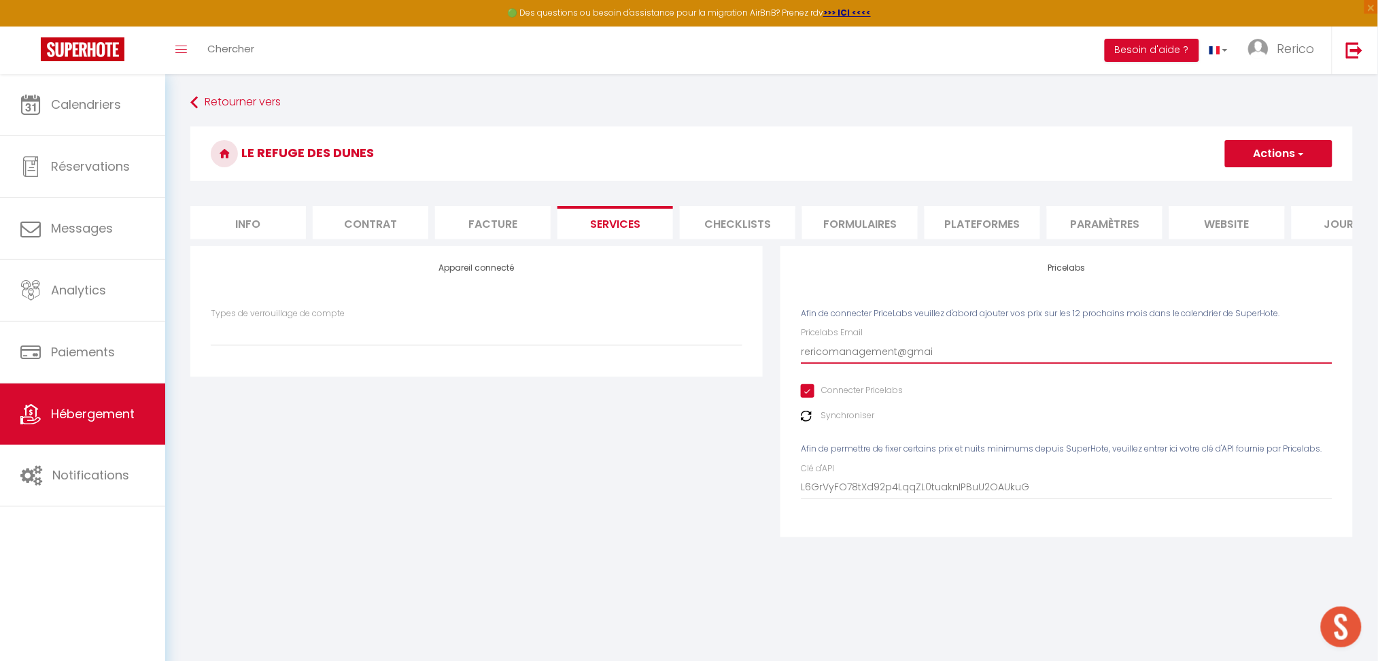
select select
type input "[EMAIL_ADDRESS]"
select select
type input "[EMAIL_ADDRESS]."
select select
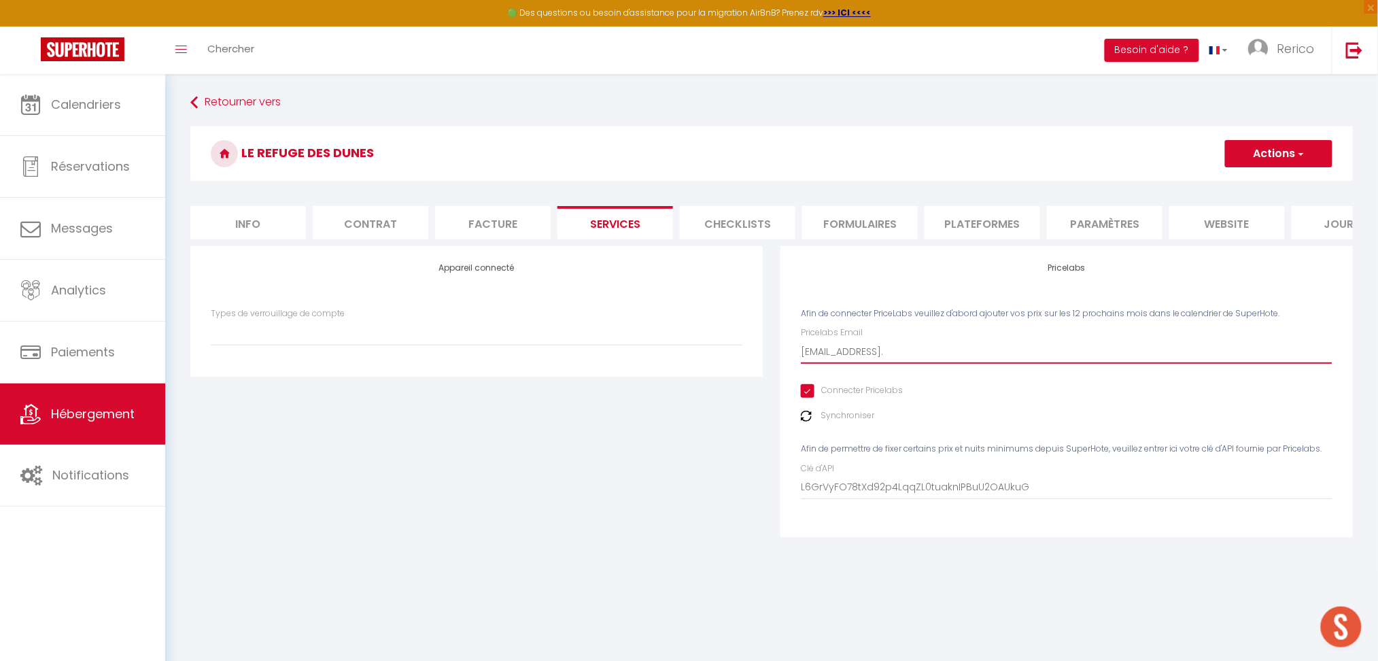
type input "rericomanagement@gmail.c"
select select
type input "[EMAIL_ADDRESS][DOMAIN_NAME]"
select select
type input "[EMAIL_ADDRESS][DOMAIN_NAME]"
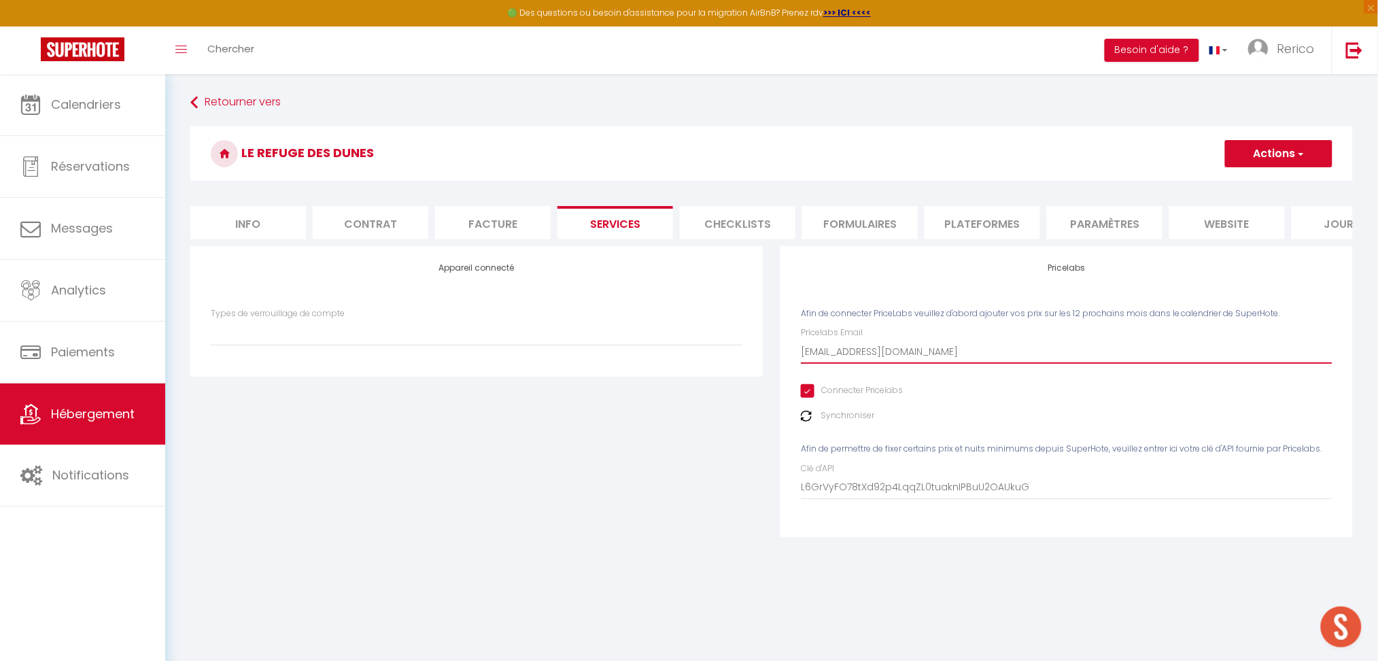
select select
type input "[EMAIL_ADDRESS][DOMAIN_NAME]"
click at [1287, 143] on button "Actions" at bounding box center [1278, 153] width 107 height 27
click at [1243, 182] on link "Enregistrer" at bounding box center [1278, 184] width 107 height 18
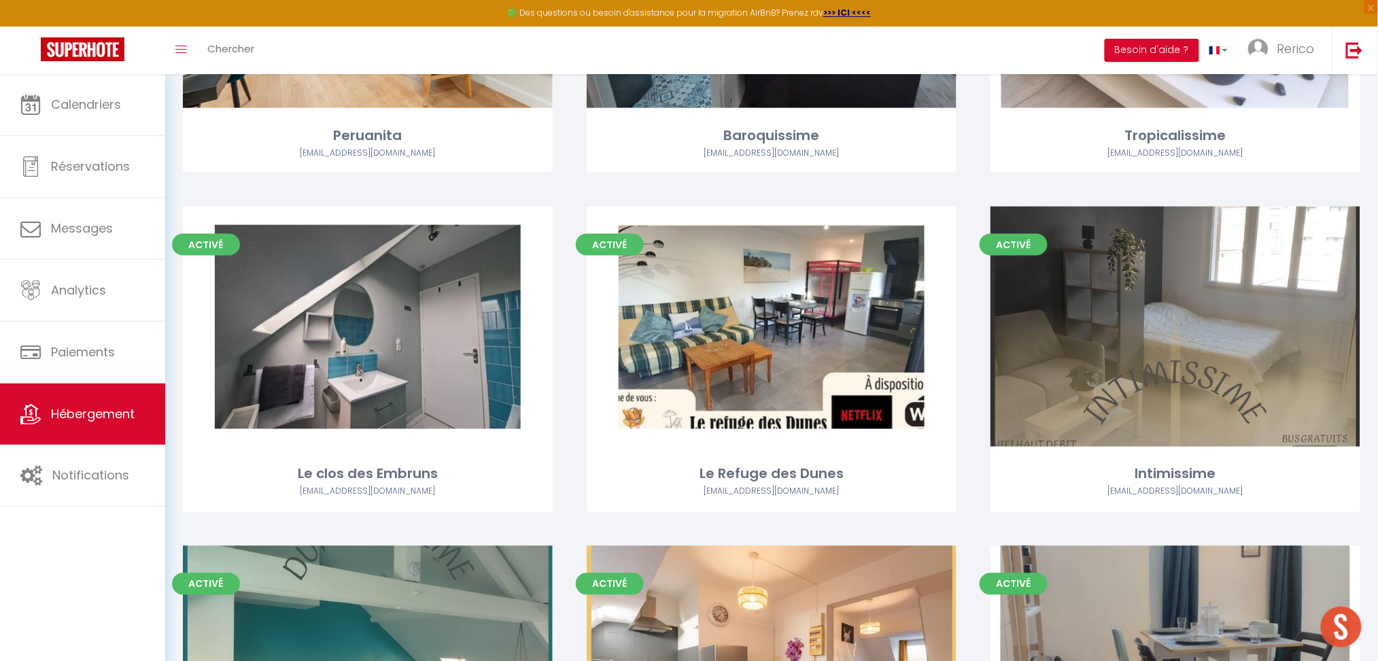
scroll to position [651, 0]
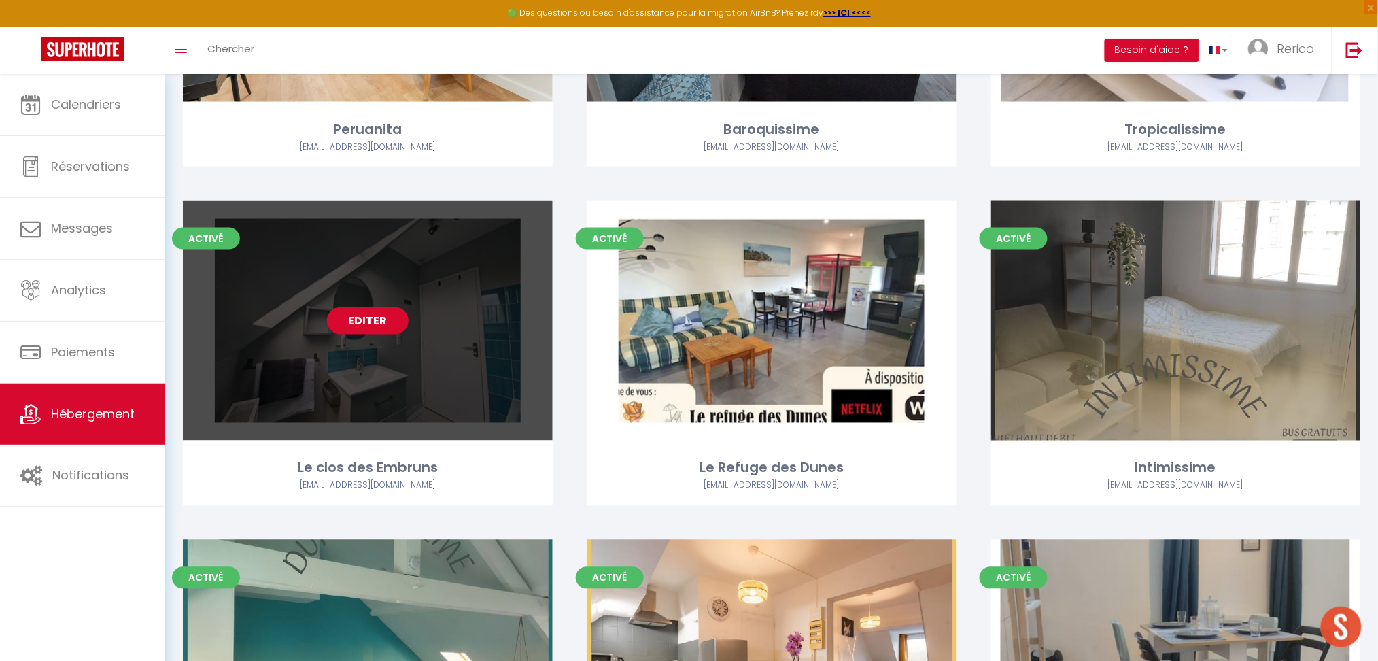
click at [396, 327] on link "Editer" at bounding box center [368, 320] width 82 height 27
select select "3"
select select "2"
select select "1"
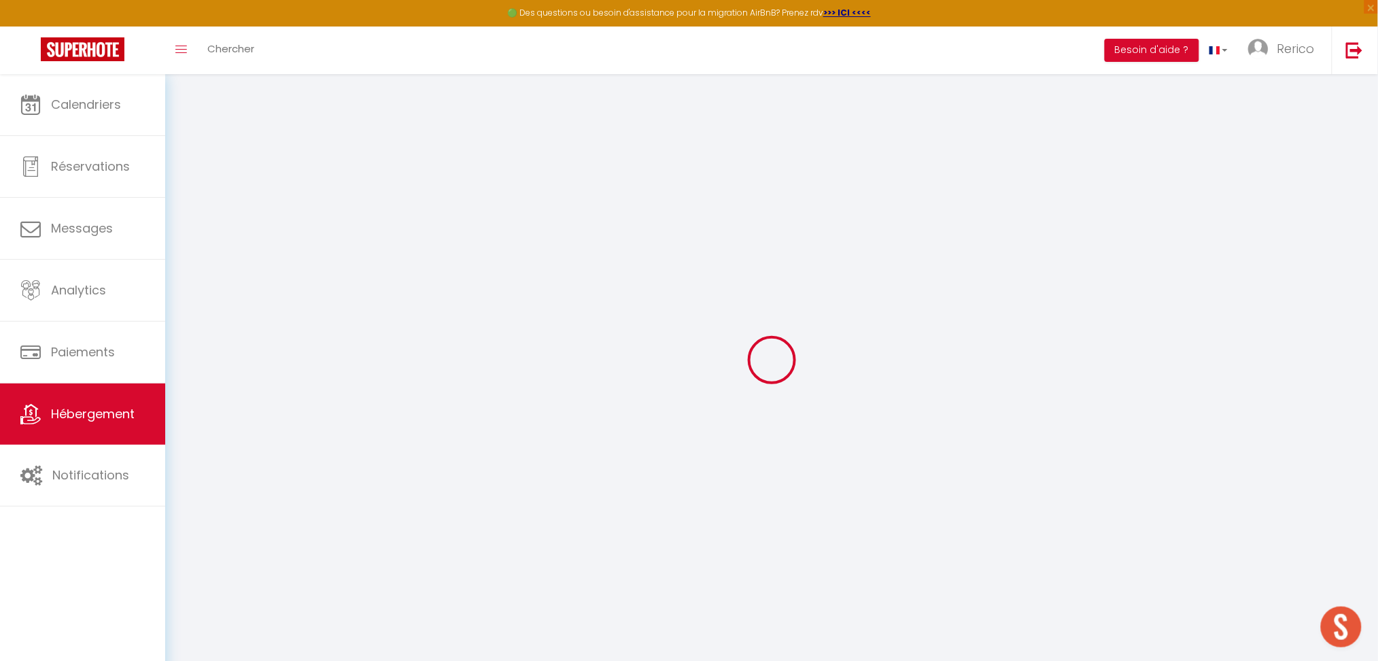
select select
checkbox input "false"
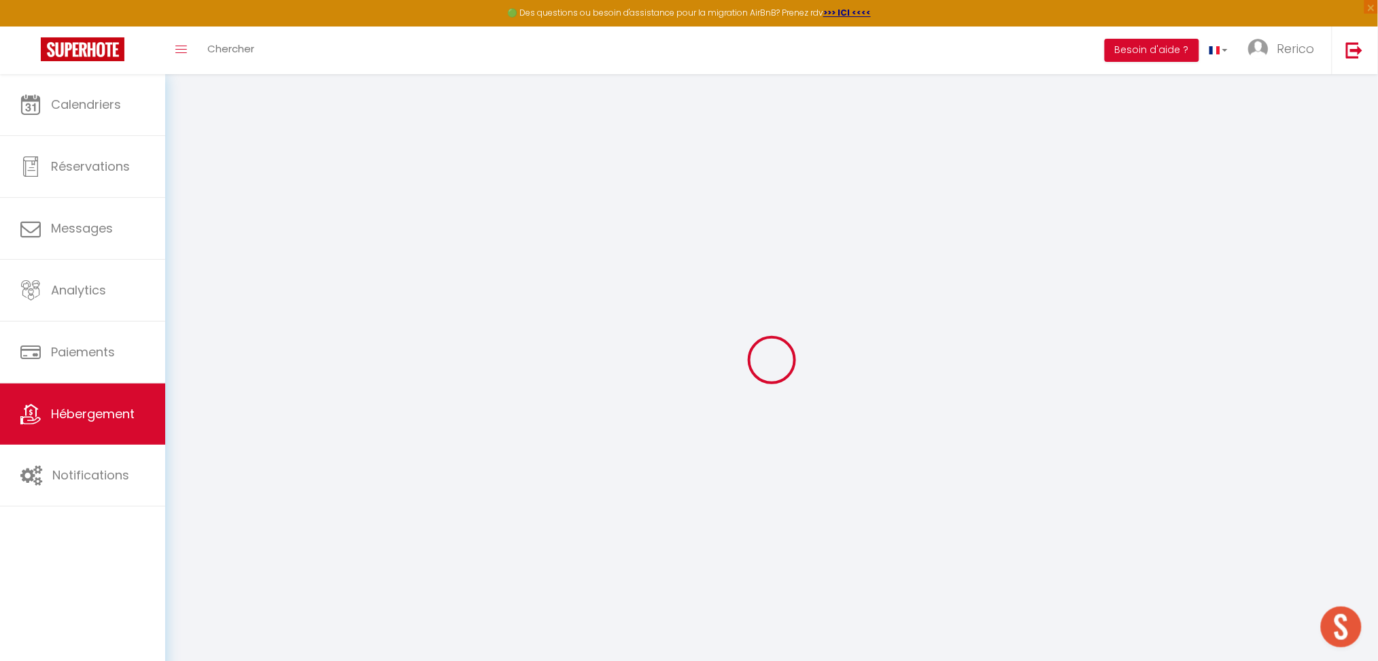
checkbox input "false"
select select
checkbox input "false"
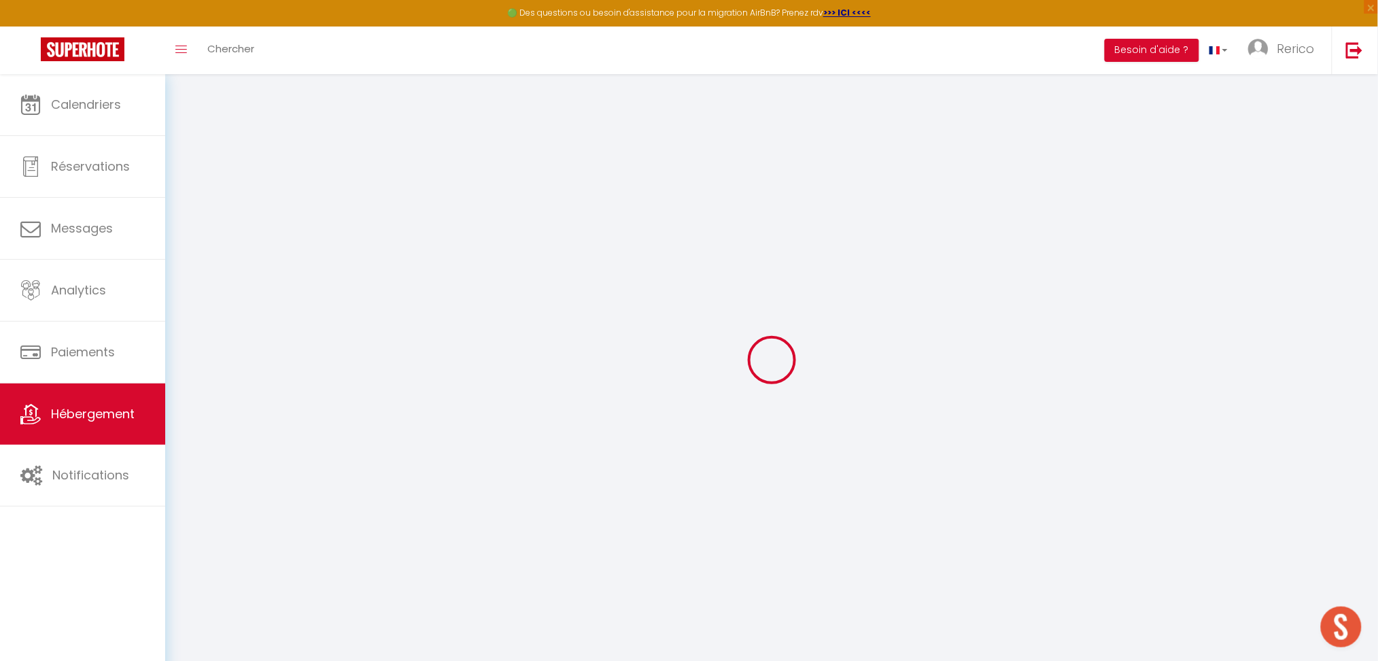
checkbox input "false"
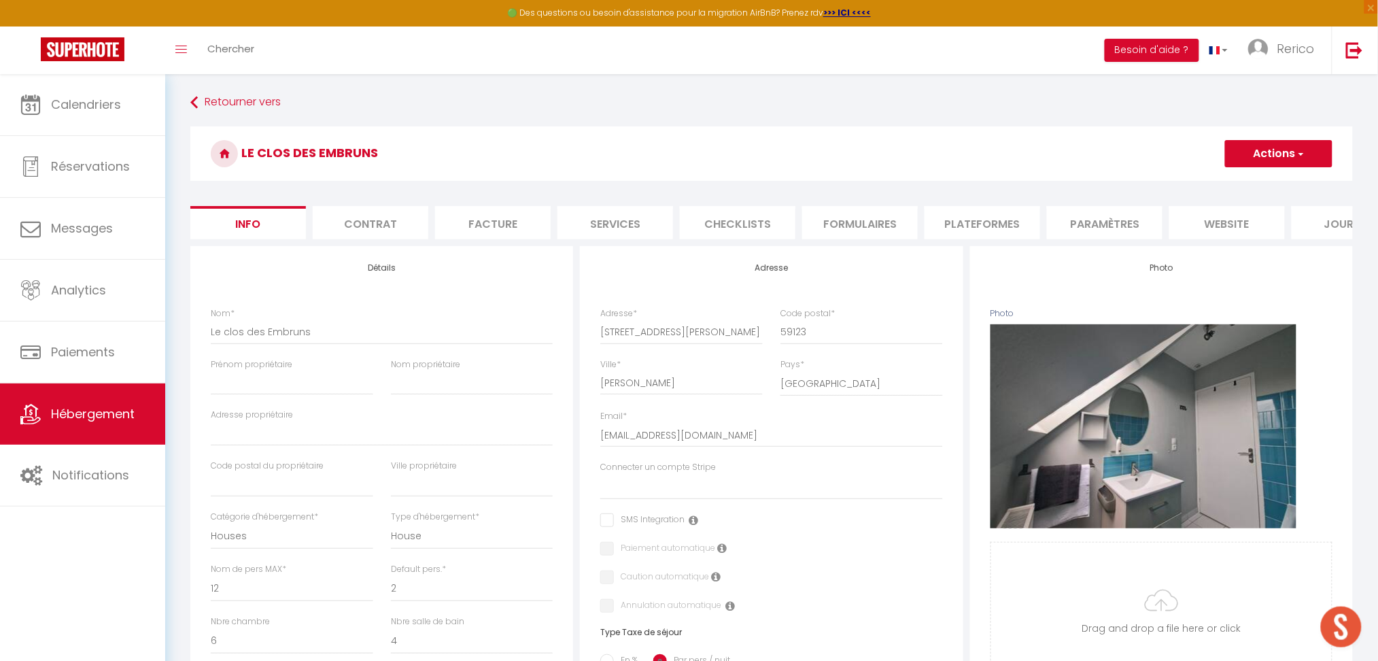
click at [619, 220] on li "Services" at bounding box center [616, 222] width 116 height 33
select select
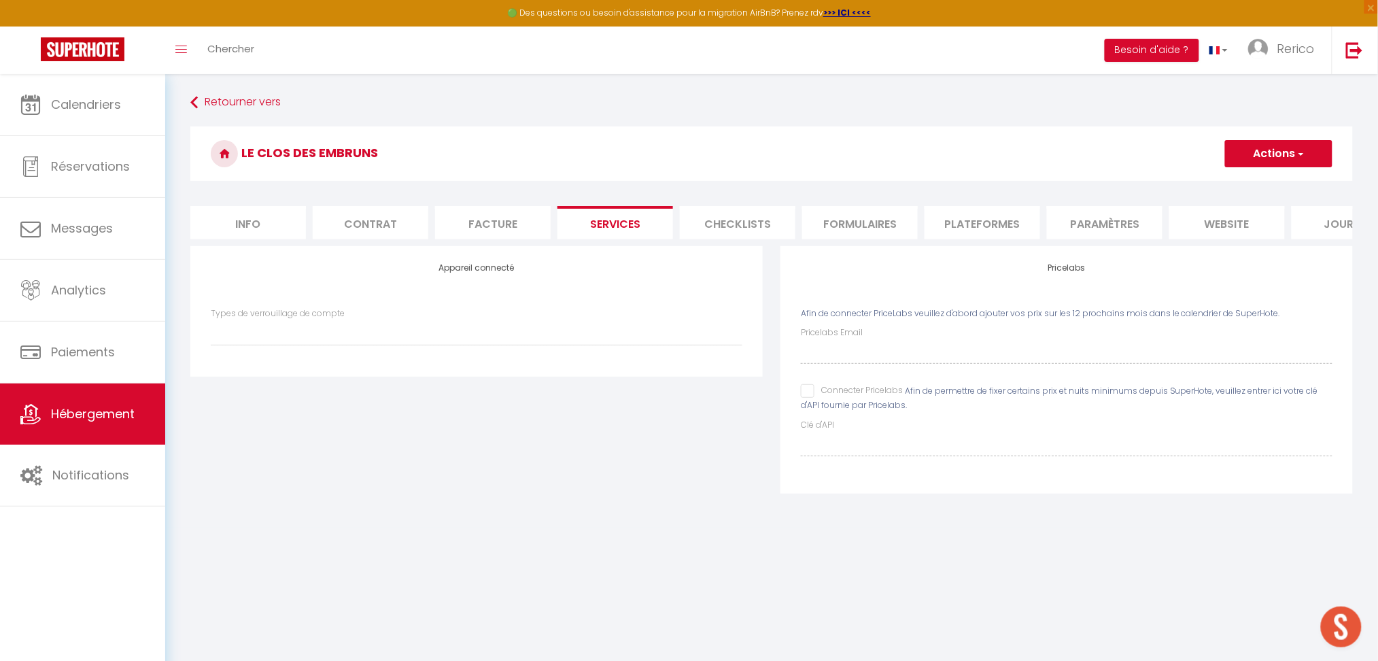
click at [802, 398] on input "Connecter Pricelabs" at bounding box center [852, 391] width 102 height 14
checkbox input "true"
select select
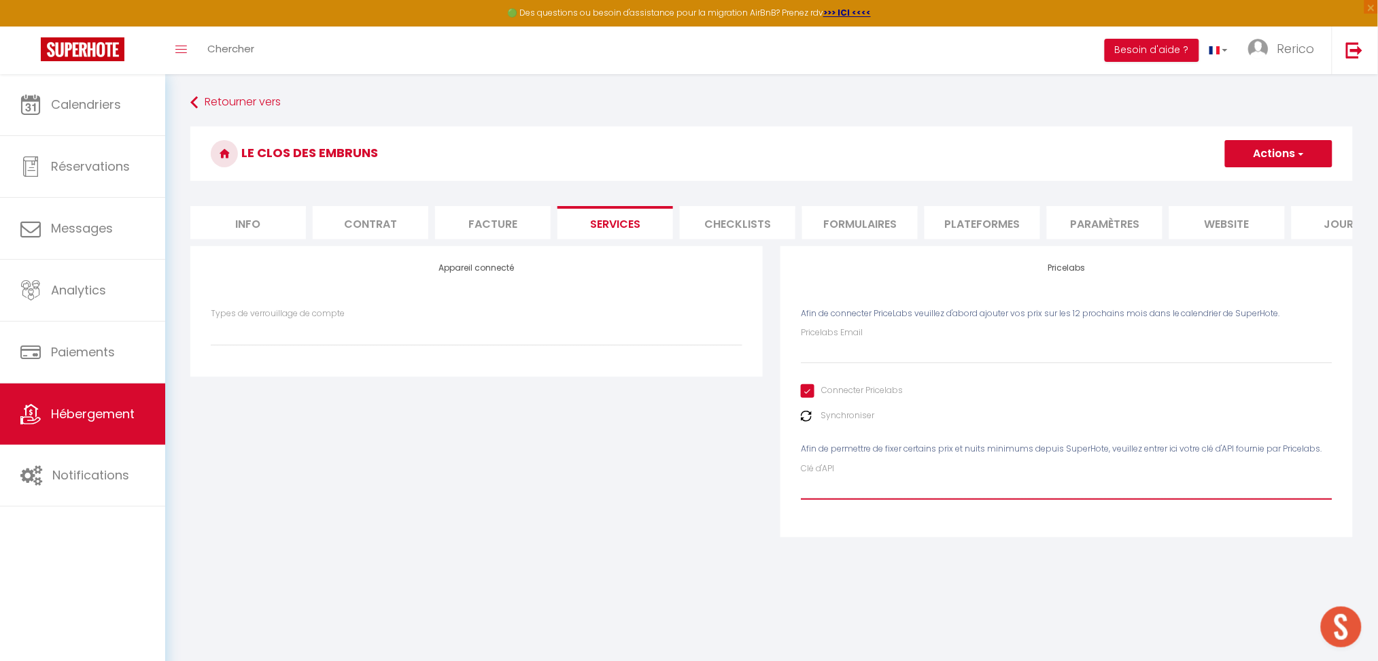
click at [840, 499] on input "Clé d'API" at bounding box center [1067, 487] width 532 height 24
paste input "L6GrVyFO78tXd92p4LqqZL0tuaknIPBuU2OAUkuG"
type input "L6GrVyFO78tXd92p4LqqZL0tuaknIPBuU2OAUkuG"
select select
type input "L6GrVyFO78tXd92p4LqqZL0tuaknIPBuU2OAUkuG"
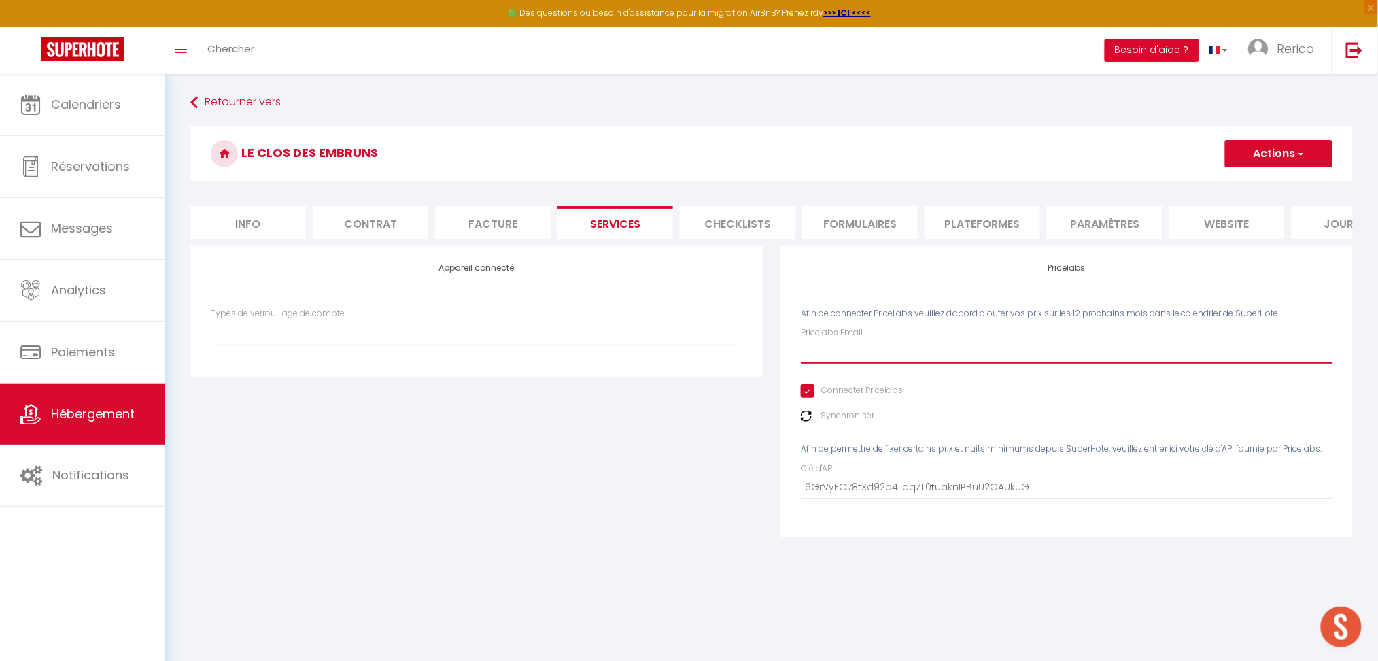
click at [862, 364] on input "Pricelabs Email" at bounding box center [1067, 351] width 532 height 24
type input "r"
select select
type input "re"
select select
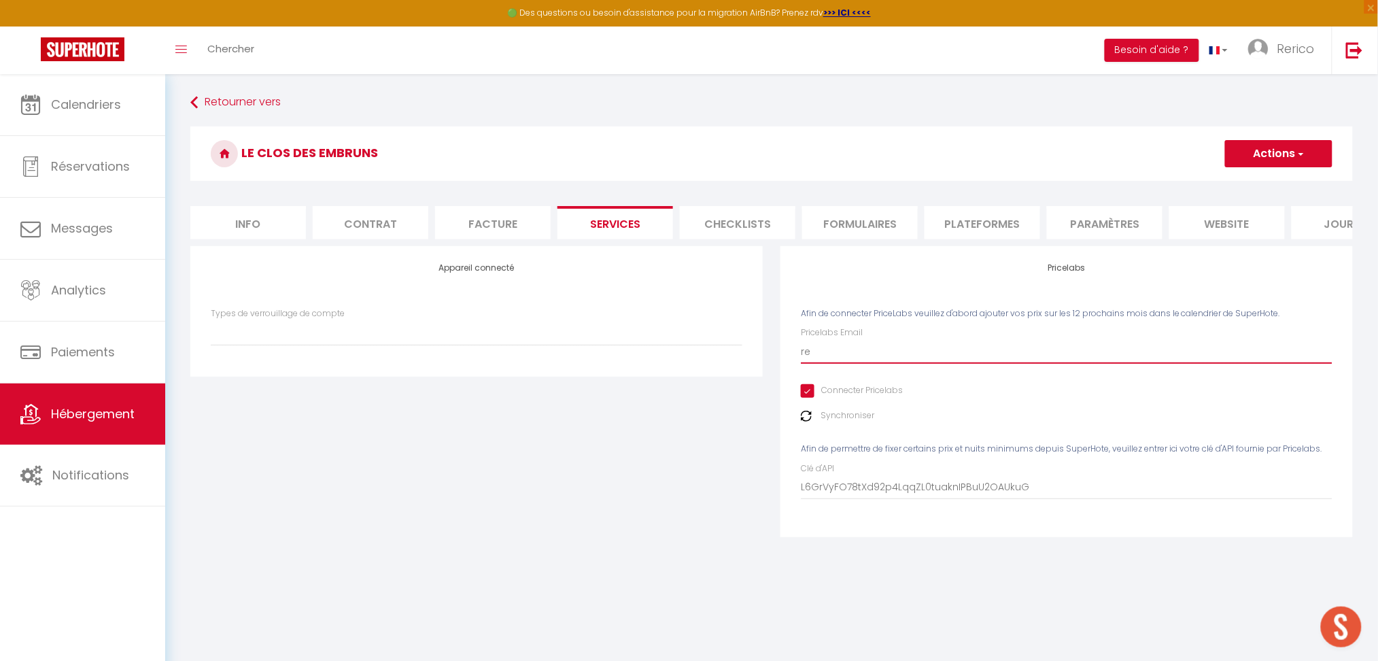
type input "rer"
select select
type input "reri"
select select
type input "reric"
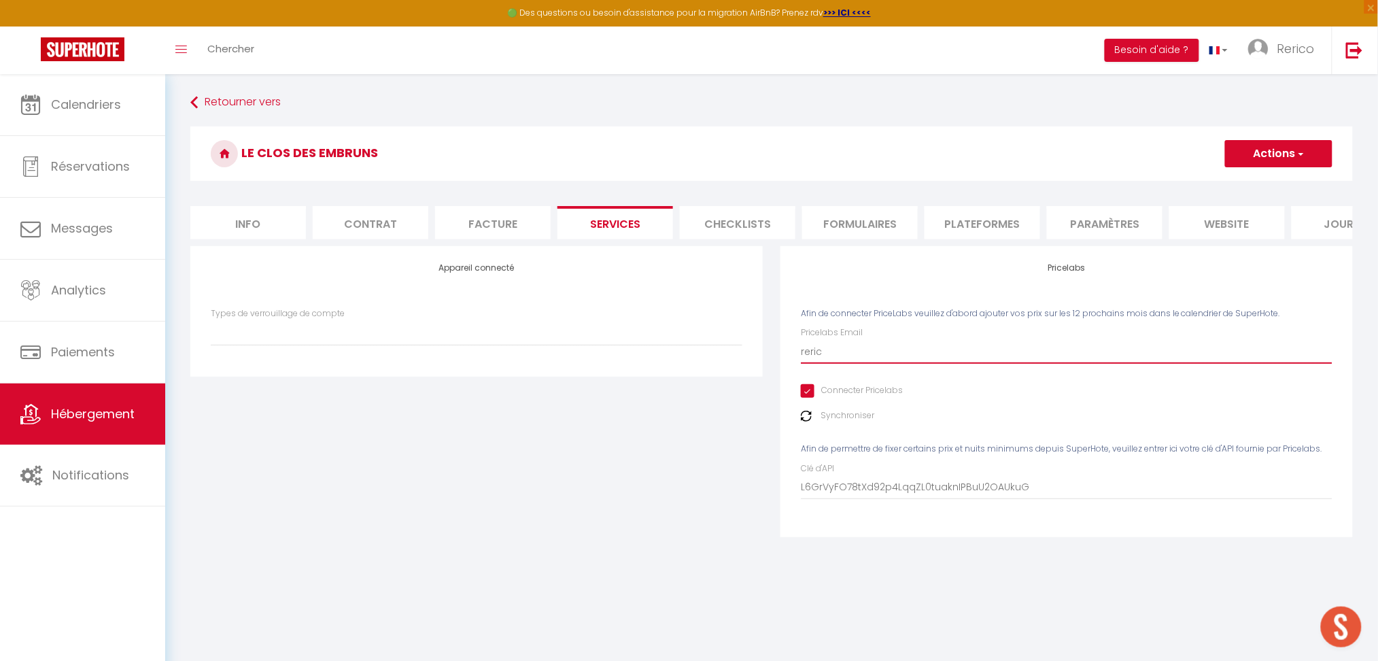
select select
type input "rerico"
select select
type input "rericom"
select select
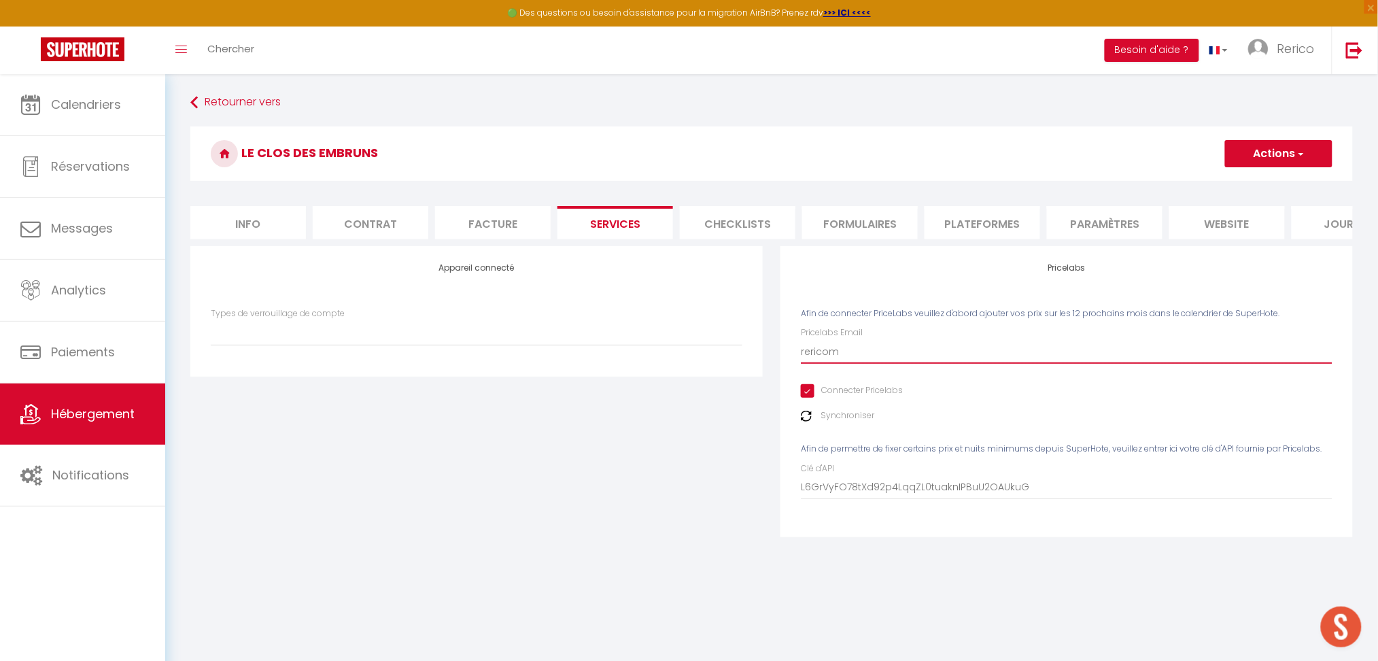
type input "rericoma"
select select
type input "rericoman"
select select
type input "rericomana"
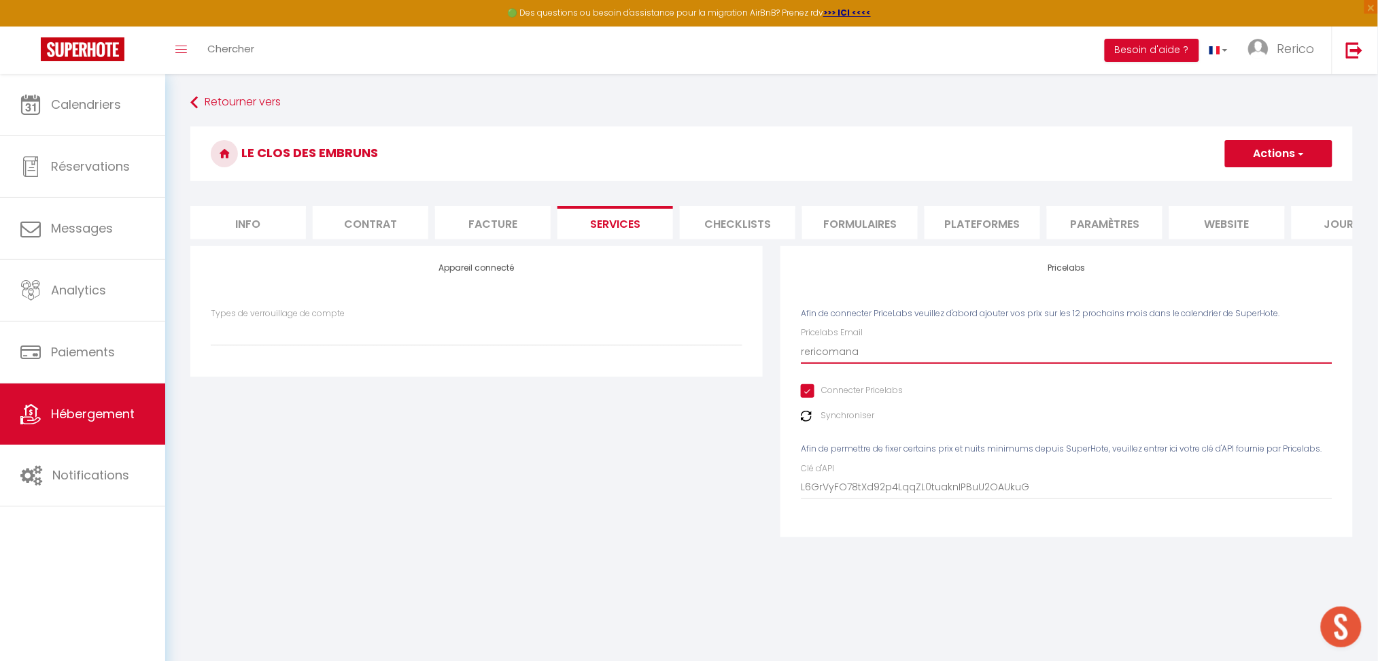
select select
type input "rericomanag"
select select
type input "rericomanage"
select select
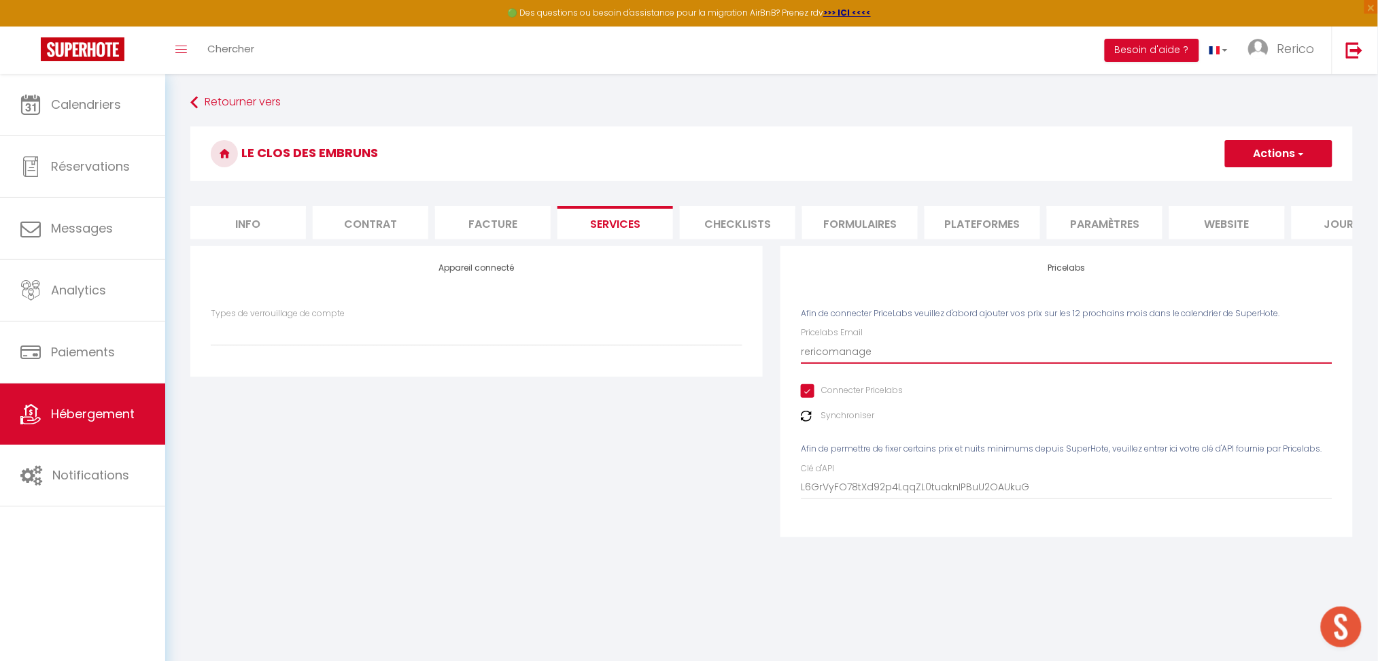
type input "rericomanagem"
select select
type input "rericomanageme"
select select
type input "rericomanagemen"
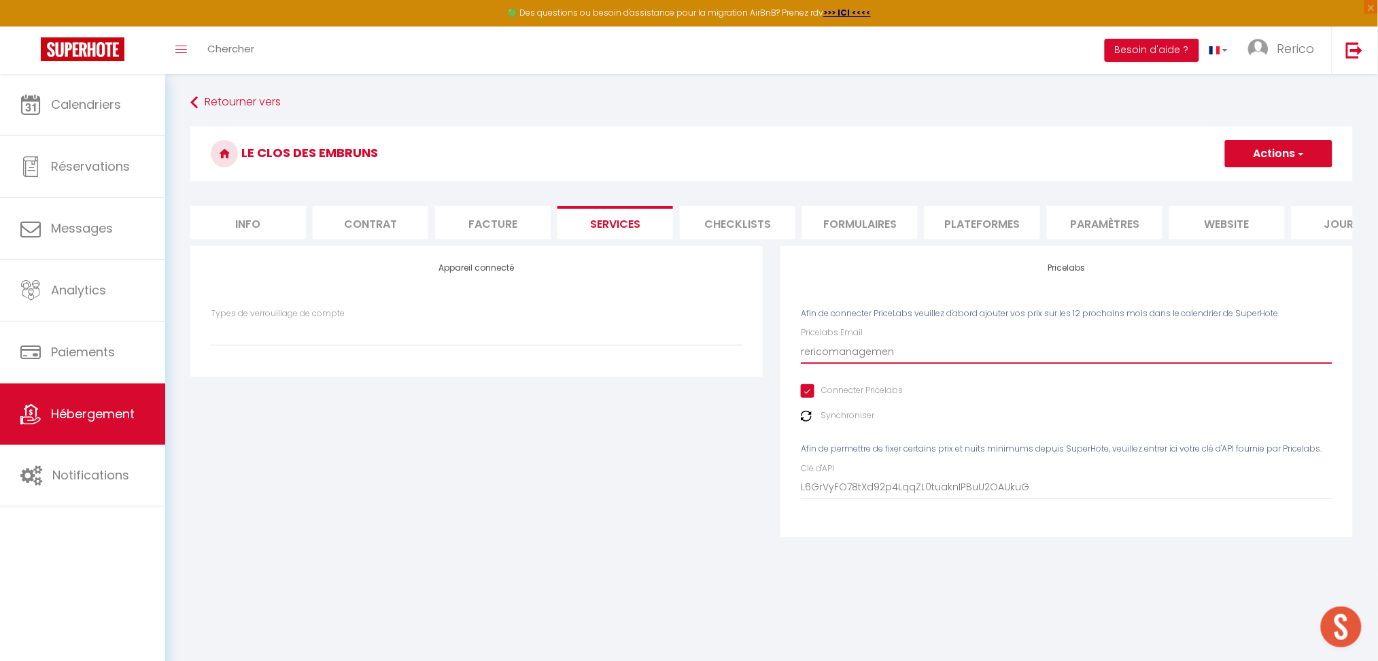
select select
type input "rericomanagement"
select select
type input "rericomanagement@"
select select
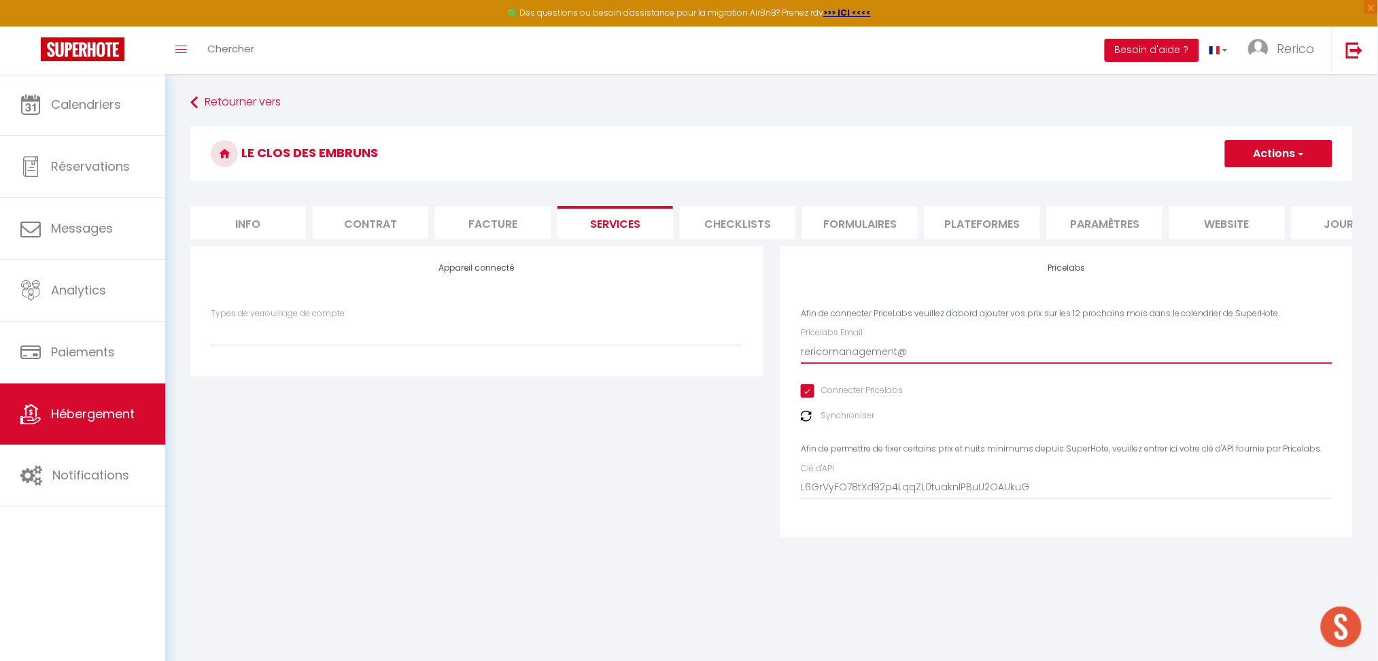
type input "rericomanagement@g"
select select
type input "rericomanagement@gm"
select select
type input "rericomanagement@gma"
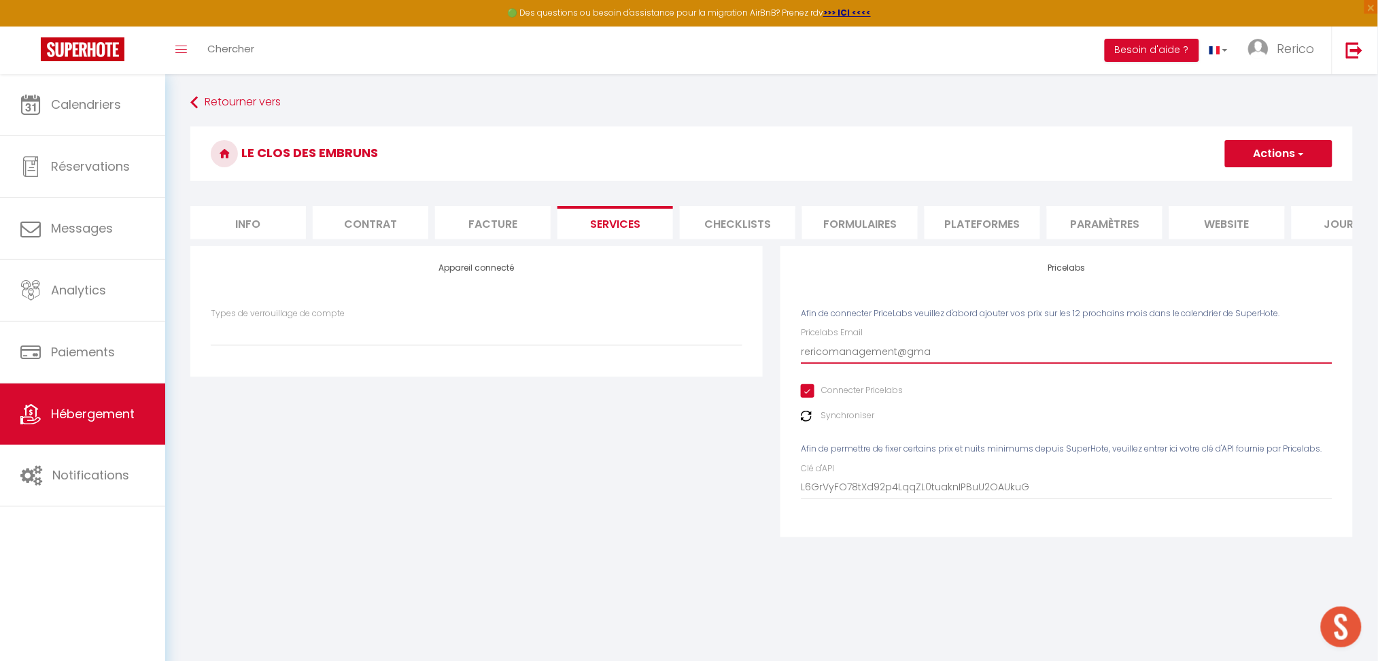
select select
type input "rericomanagement@gmai"
select select
type input "[EMAIL_ADDRESS]"
select select
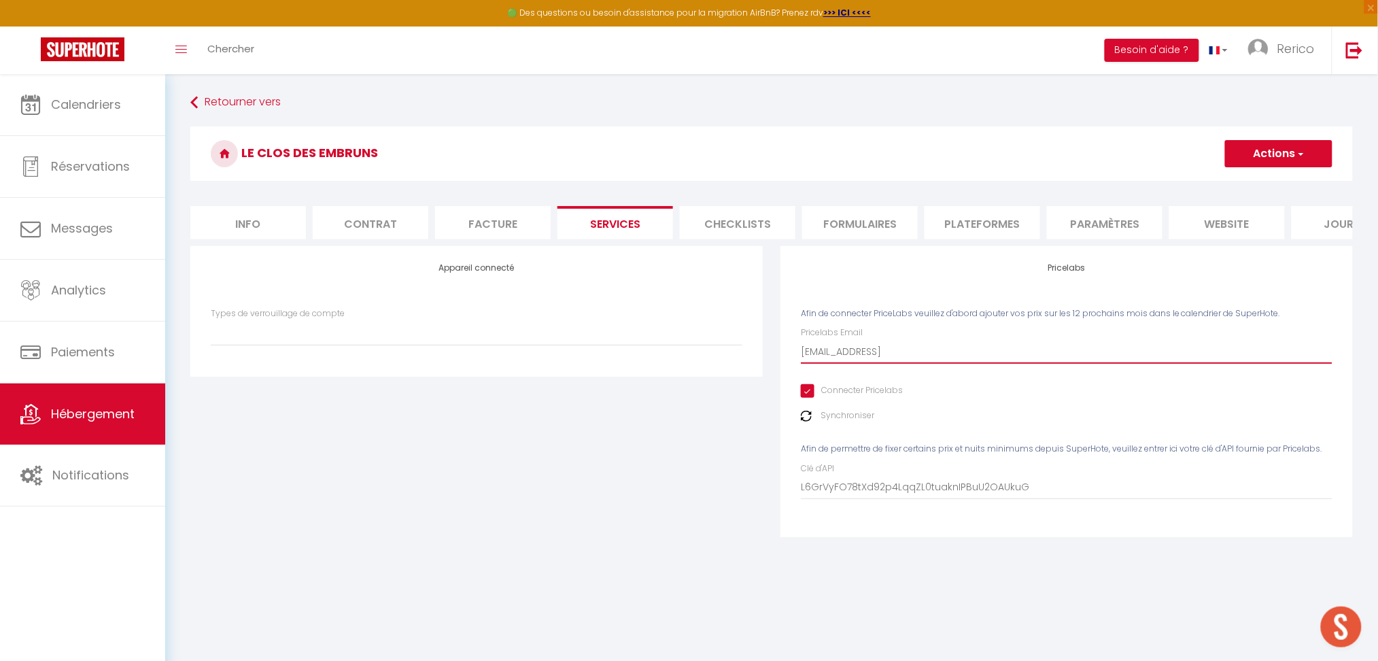
type input "[EMAIL_ADDRESS]."
select select
type input "rericomanagement@gmail.c"
select select
type input "[EMAIL_ADDRESS][DOMAIN_NAME]"
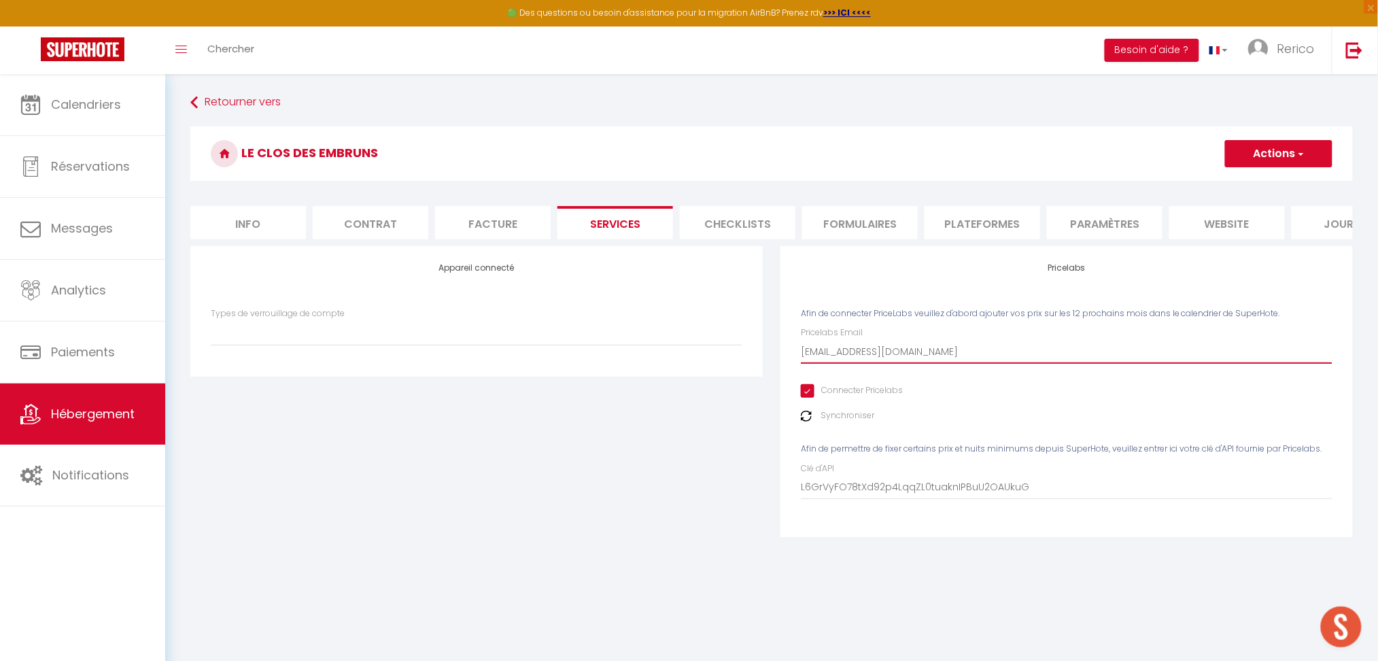
select select
type input "[EMAIL_ADDRESS][DOMAIN_NAME]"
select select
click at [1275, 146] on button "Actions" at bounding box center [1278, 153] width 107 height 27
click at [1252, 184] on link "Enregistrer" at bounding box center [1278, 184] width 107 height 18
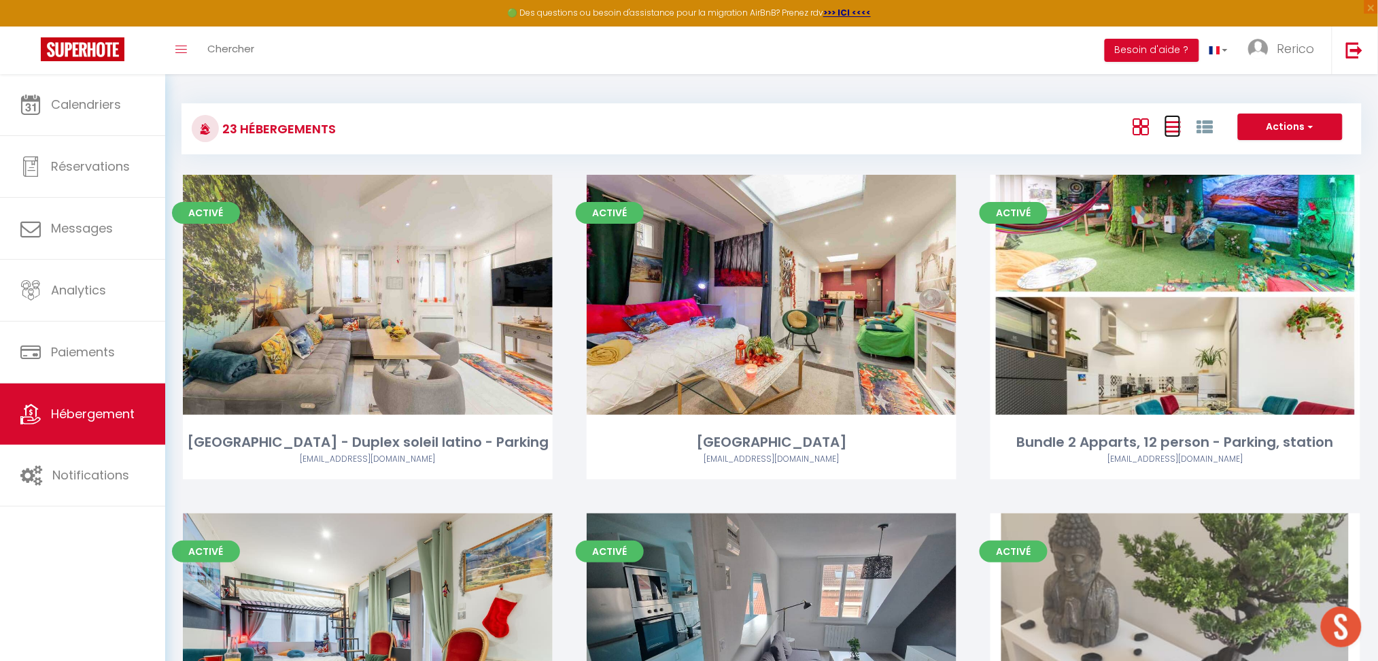
click at [1172, 124] on icon at bounding box center [1173, 126] width 16 height 17
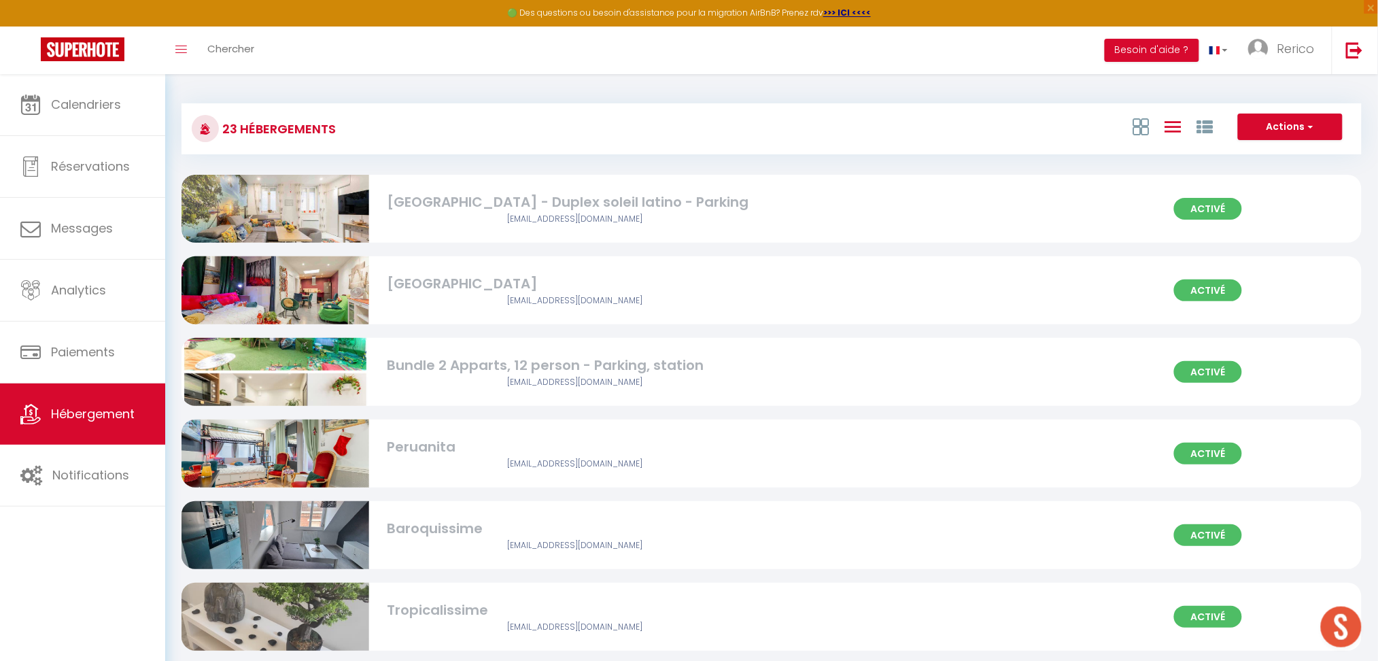
click at [798, 94] on div "23 Hébergements Actions Créer un Hébergement Nouveau groupe Initialiser les app…" at bounding box center [772, 122] width 1180 height 64
